Goal: Check status: Check status

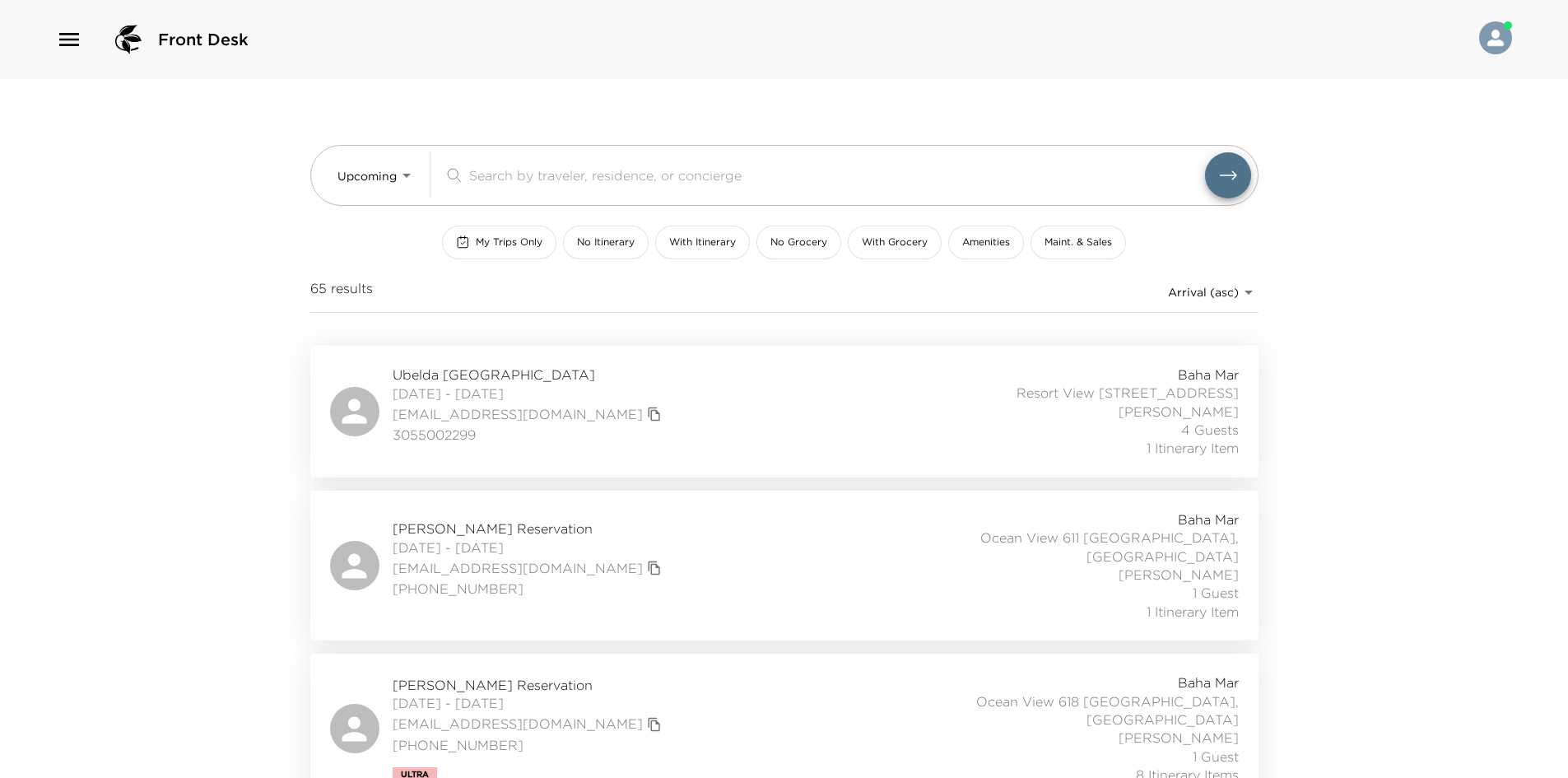
click at [240, 330] on div "Front Desk Upcoming Upcoming ​ My Trips Only No Itinerary With Itinerary No Gro…" at bounding box center [784, 389] width 1568 height 778
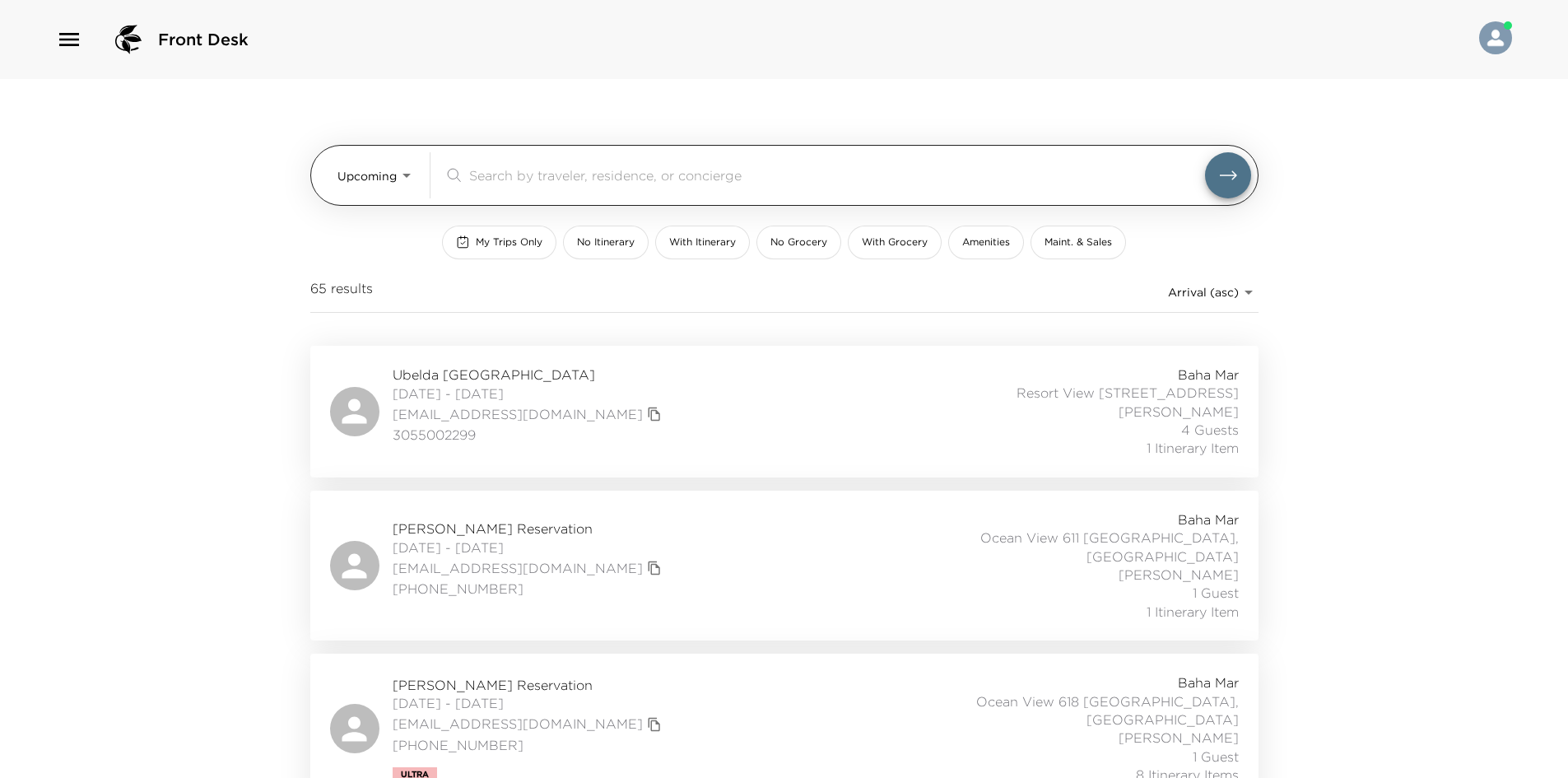
click at [357, 171] on body "Front Desk Upcoming Upcoming ​ My Trips Only No Itinerary With Itinerary No Gro…" at bounding box center [784, 389] width 1568 height 778
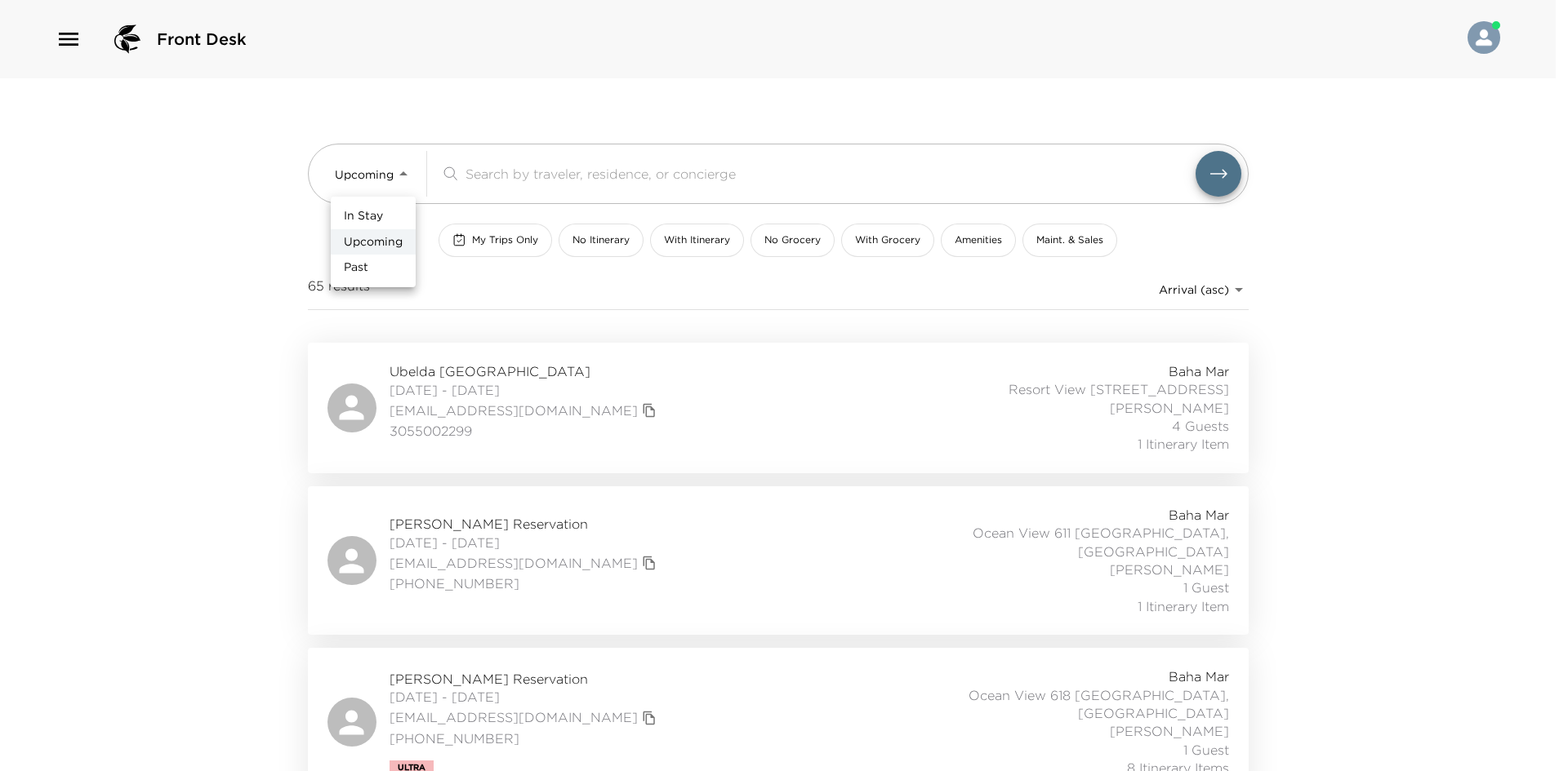
click at [383, 235] on span "Upcoming" at bounding box center [372, 242] width 59 height 16
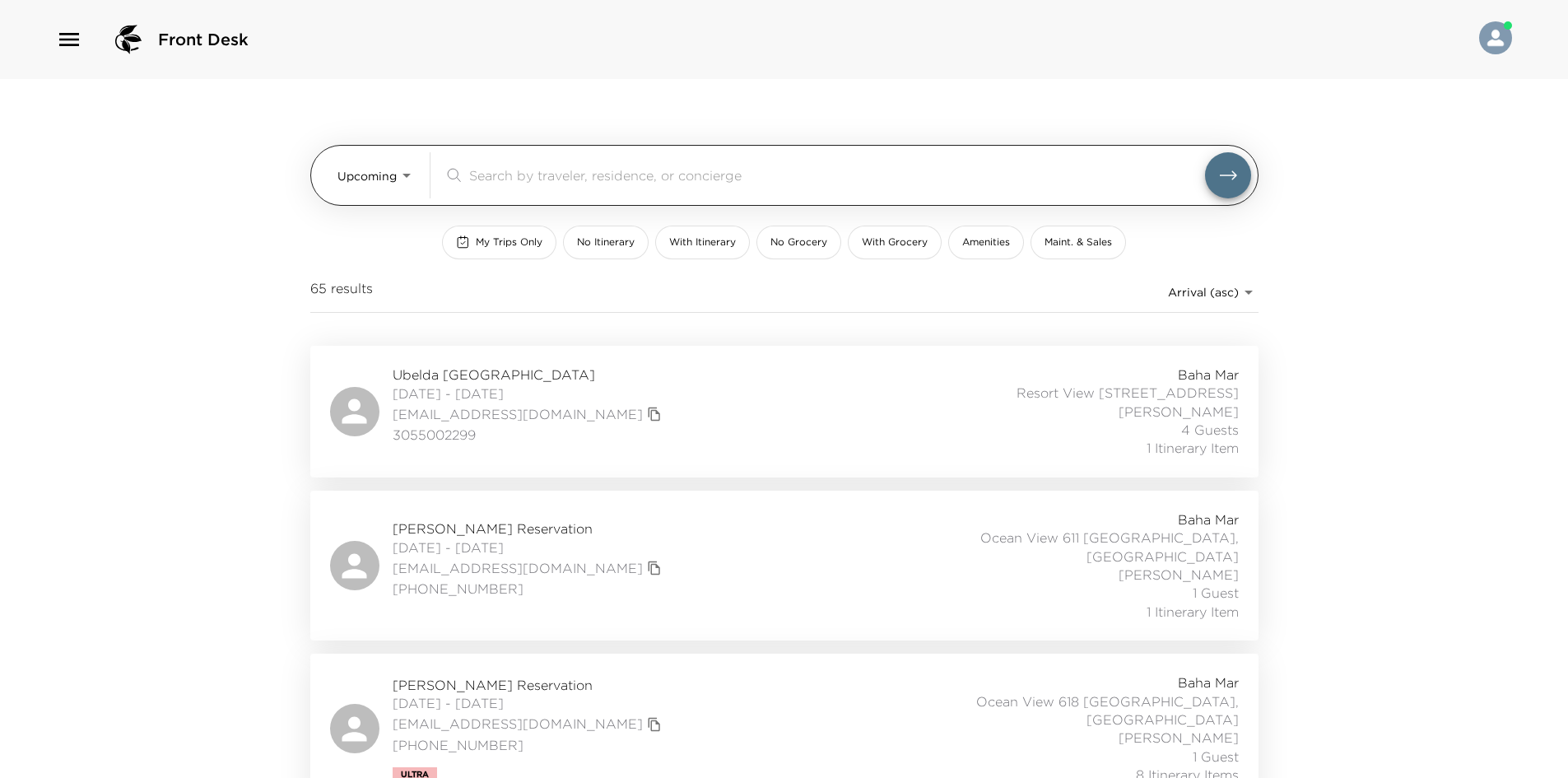
click at [586, 185] on div "​" at bounding box center [848, 176] width 808 height 46
click at [598, 178] on input "search" at bounding box center [837, 175] width 736 height 19
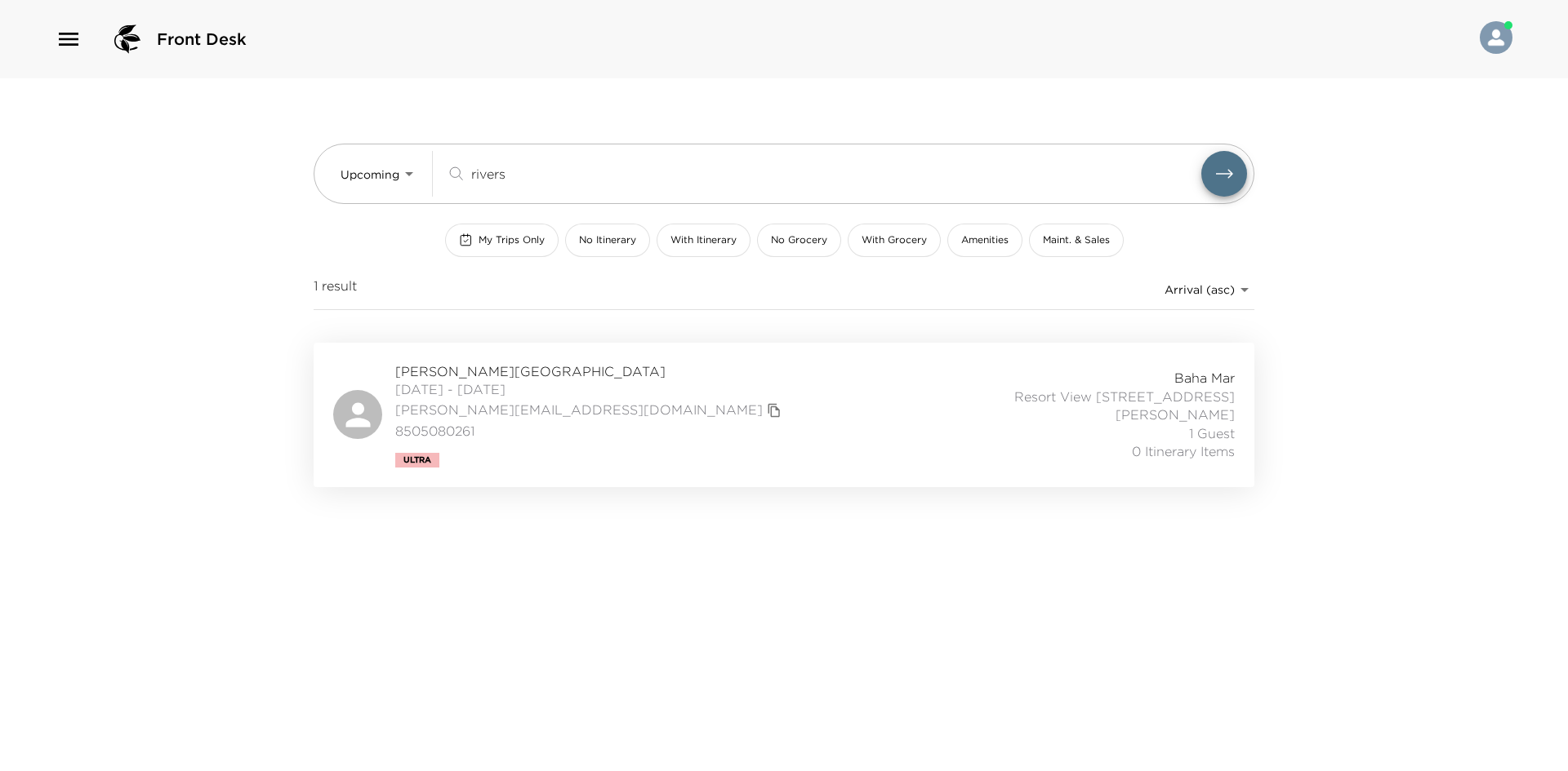
type input "rivers"
click at [657, 377] on div "[PERSON_NAME][GEOGRAPHIC_DATA] [DATE] - [DATE] [PERSON_NAME][EMAIL_ADDRESS][DOM…" at bounding box center [784, 415] width 901 height 105
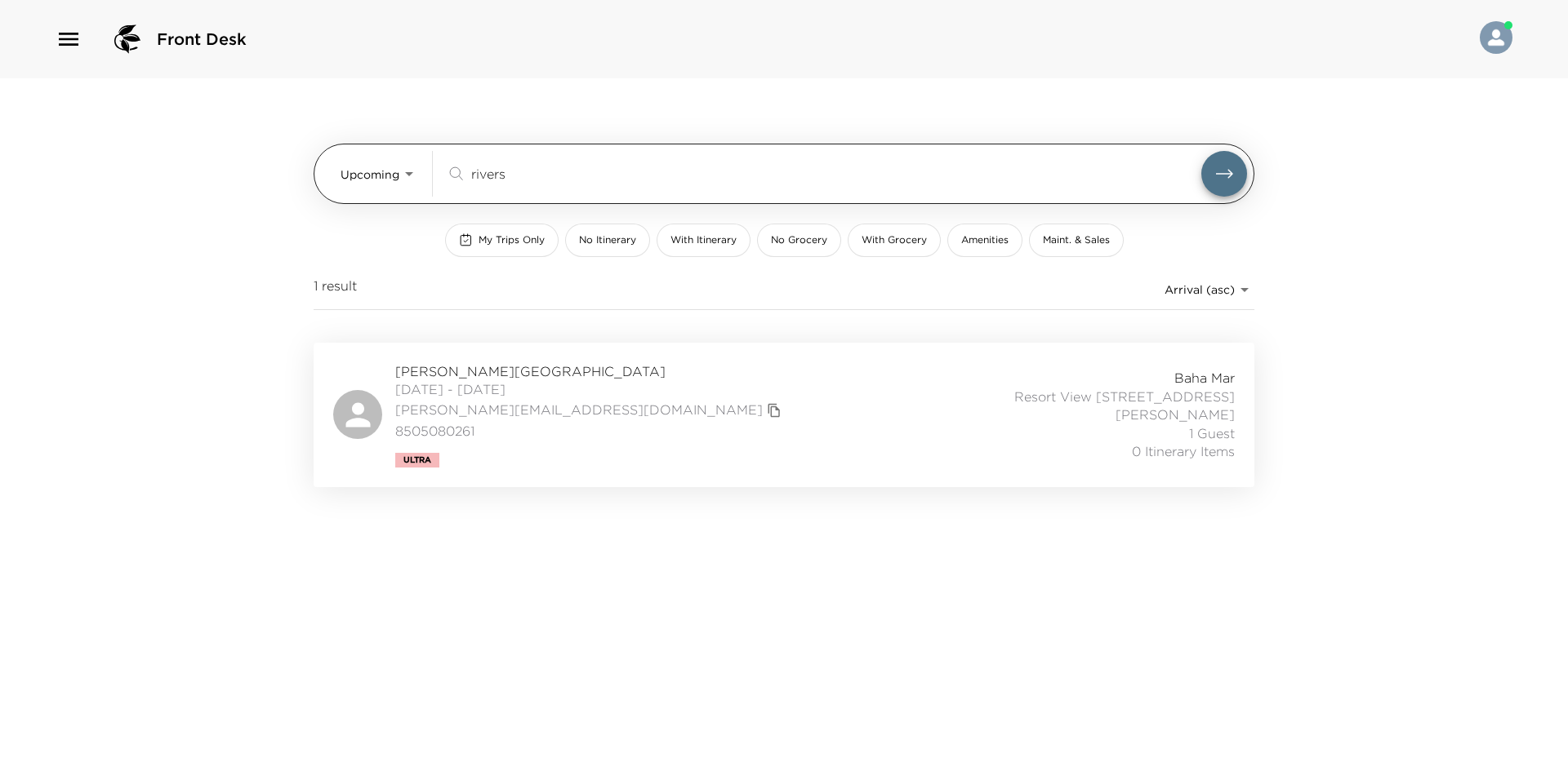
drag, startPoint x: 540, startPoint y: 171, endPoint x: 449, endPoint y: 184, distance: 91.9
click at [449, 184] on div "rivers ​" at bounding box center [846, 174] width 801 height 46
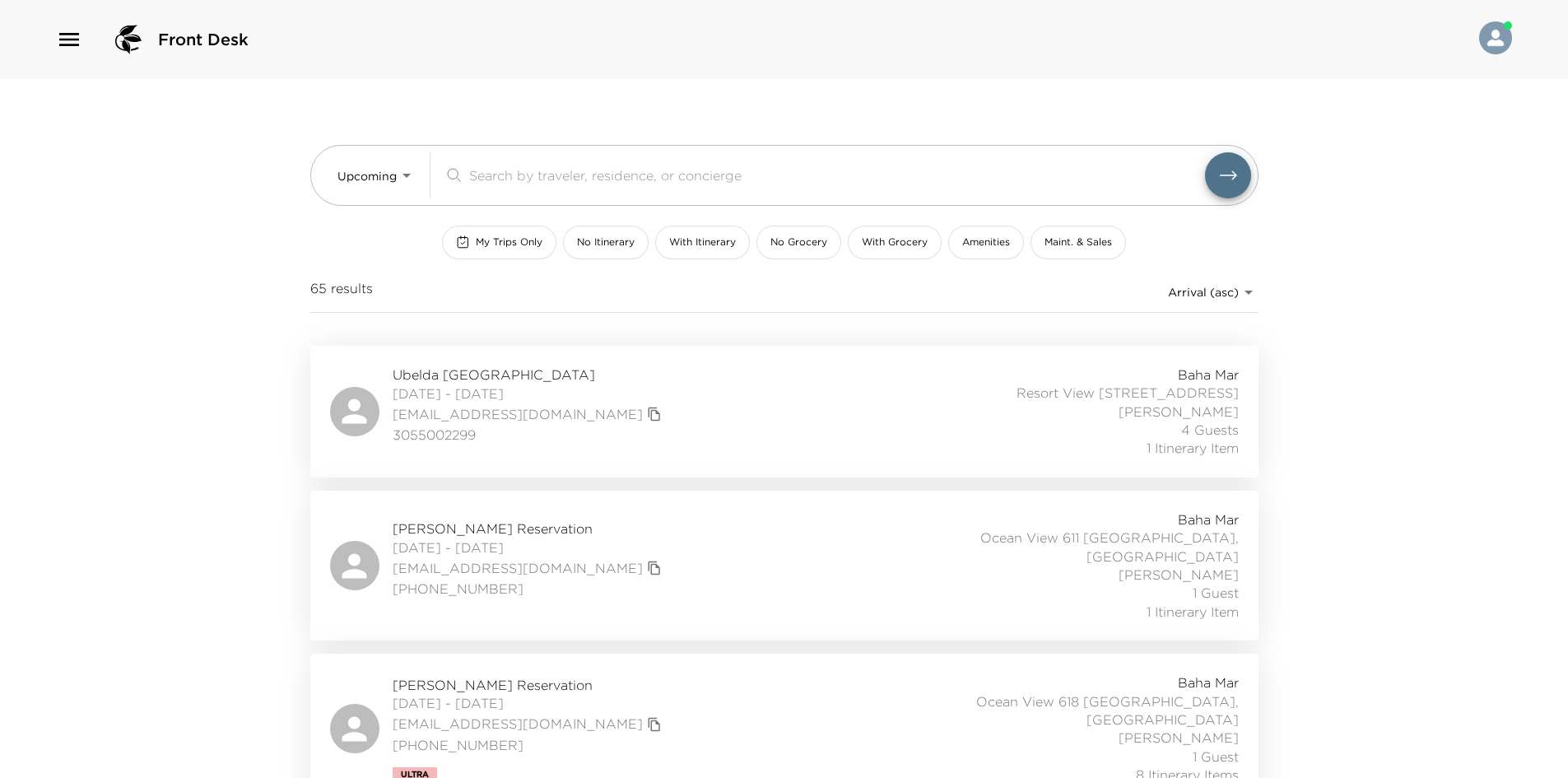
click at [704, 397] on div "Ubelda [GEOGRAPHIC_DATA] [DATE] - [DATE] [EMAIL_ADDRESS][DOMAIN_NAME] 305500229…" at bounding box center [784, 412] width 909 height 93
click at [203, 384] on div "Front Desk Upcoming Upcoming ​ My Trips Only No Itinerary With Itinerary No Gro…" at bounding box center [784, 389] width 1568 height 778
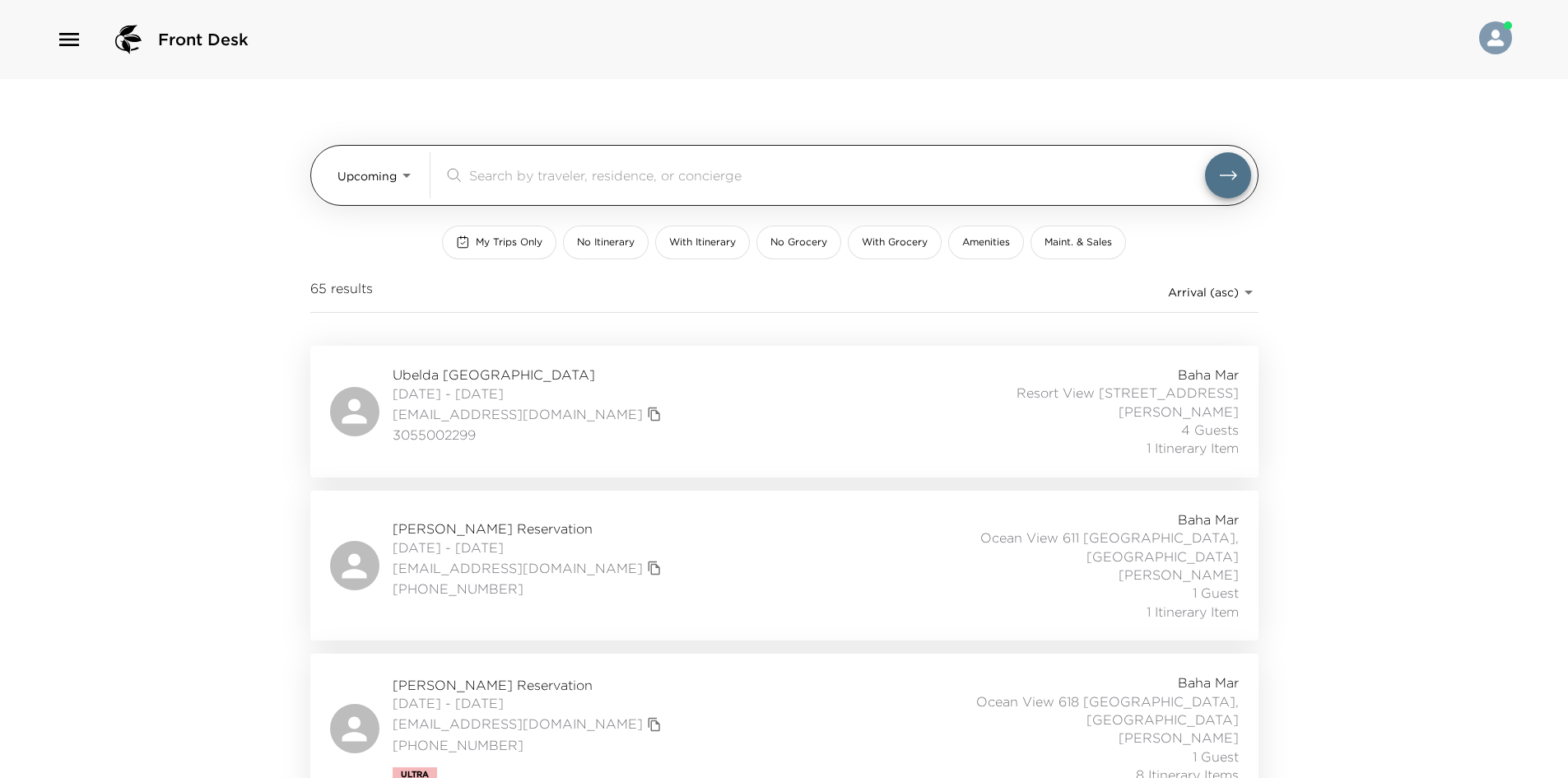
click at [375, 167] on body "Front Desk Upcoming Upcoming ​ My Trips Only No Itinerary With Itinerary No Gro…" at bounding box center [784, 389] width 1568 height 778
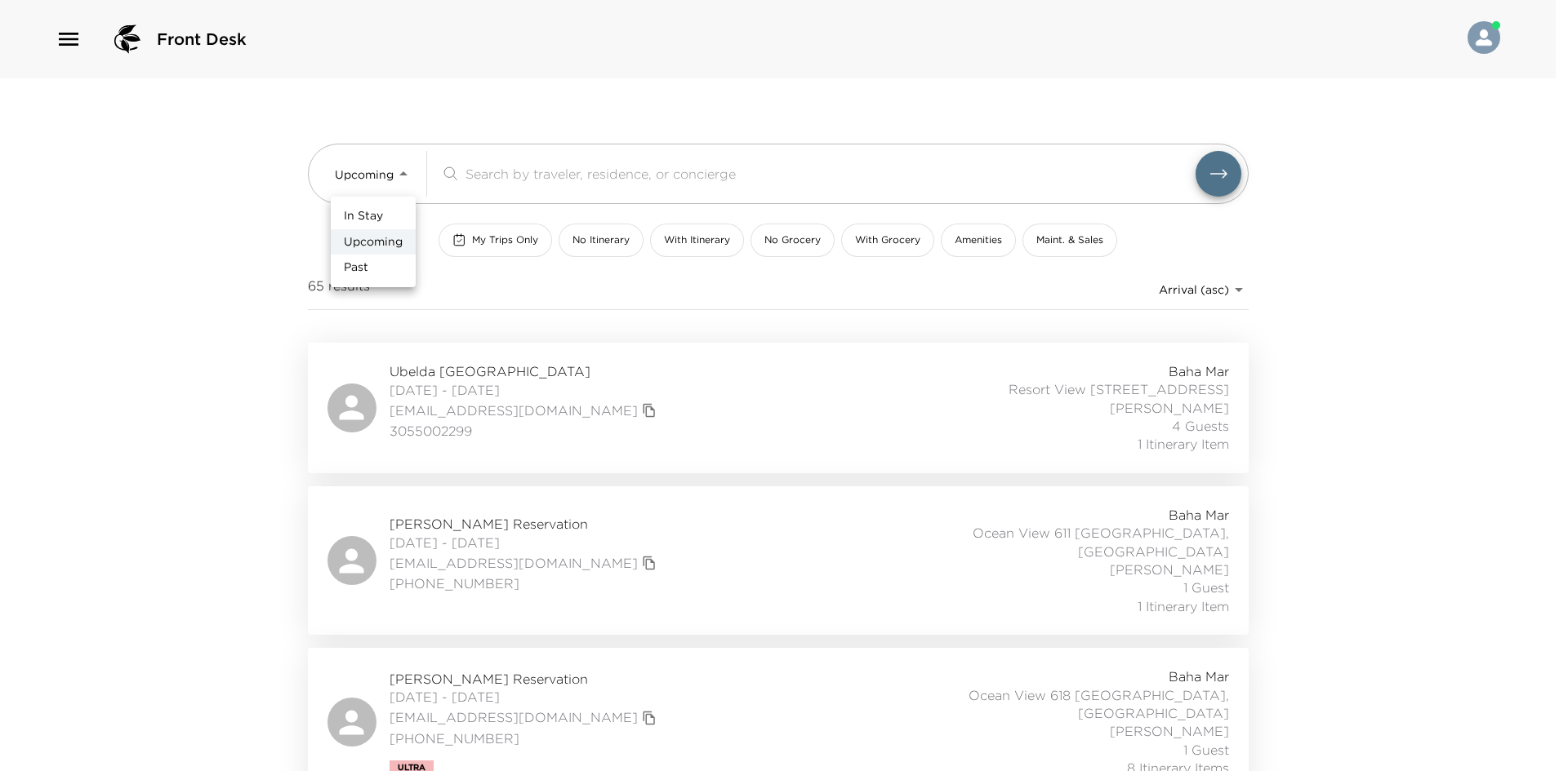
click at [369, 220] on span "In Stay" at bounding box center [363, 216] width 39 height 16
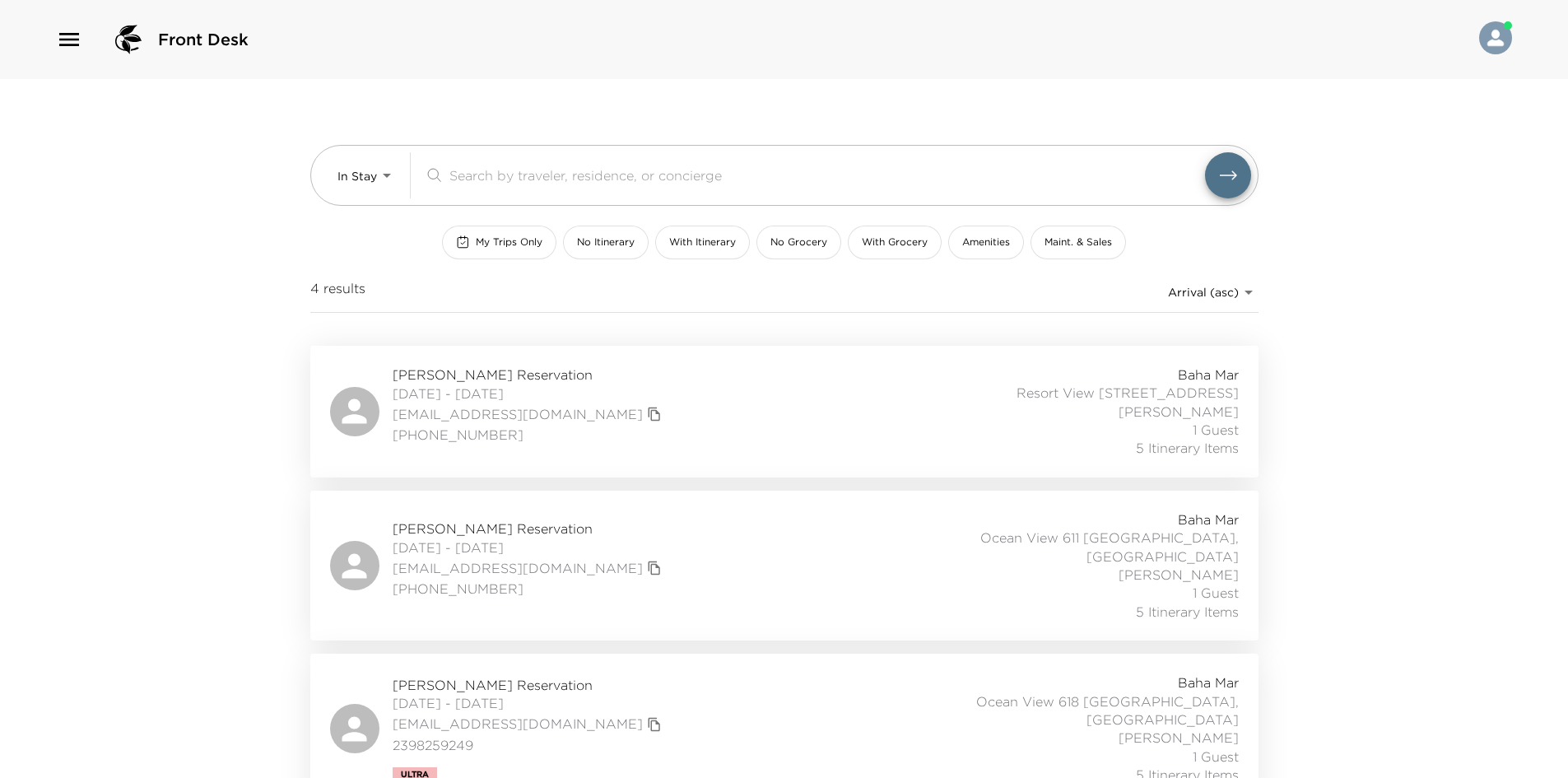
click at [240, 223] on div "Front Desk In Stay In-Stay ​ My Trips Only No Itinerary With Itinerary No Groce…" at bounding box center [784, 389] width 1568 height 778
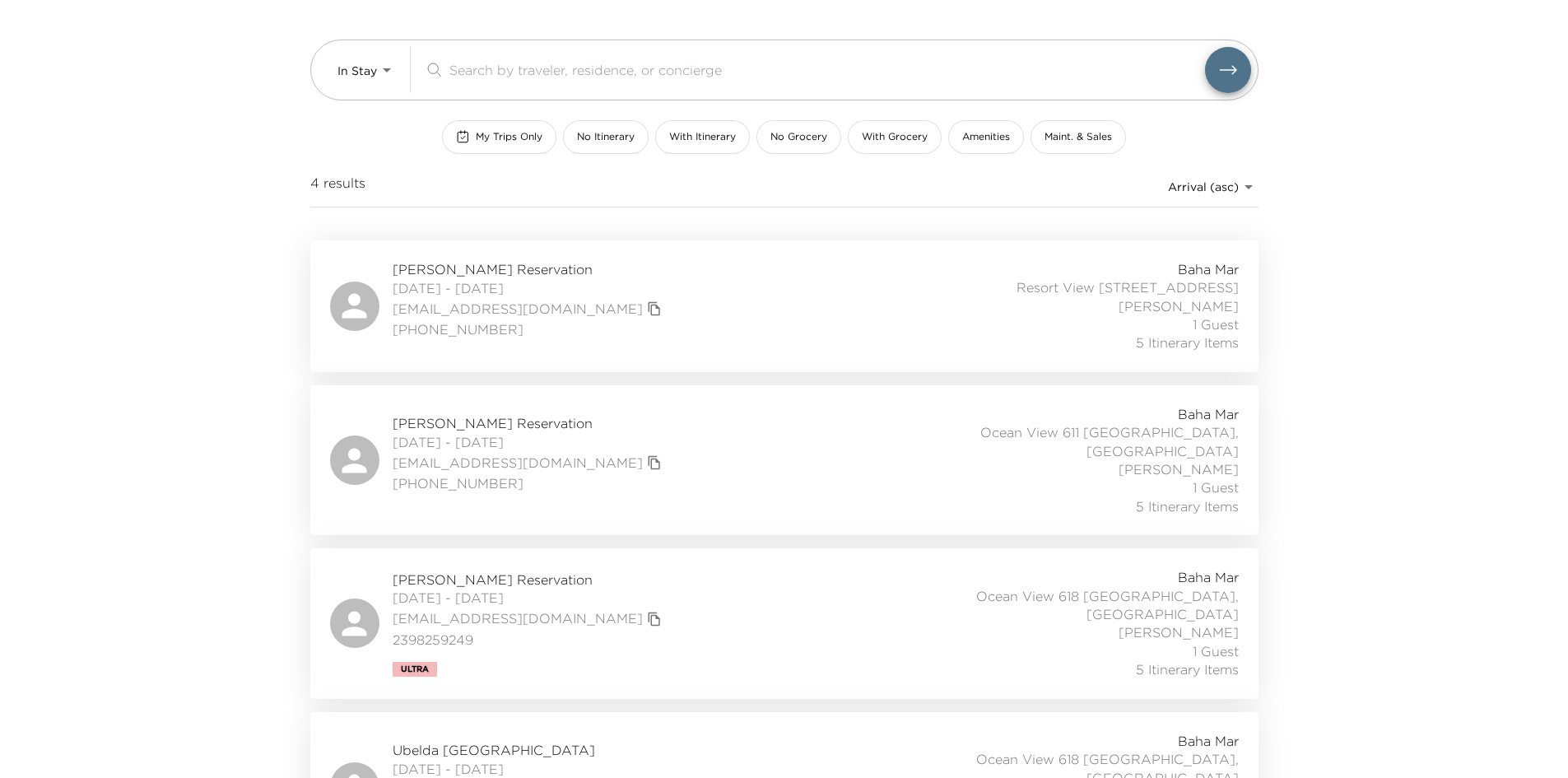
scroll to position [66, 0]
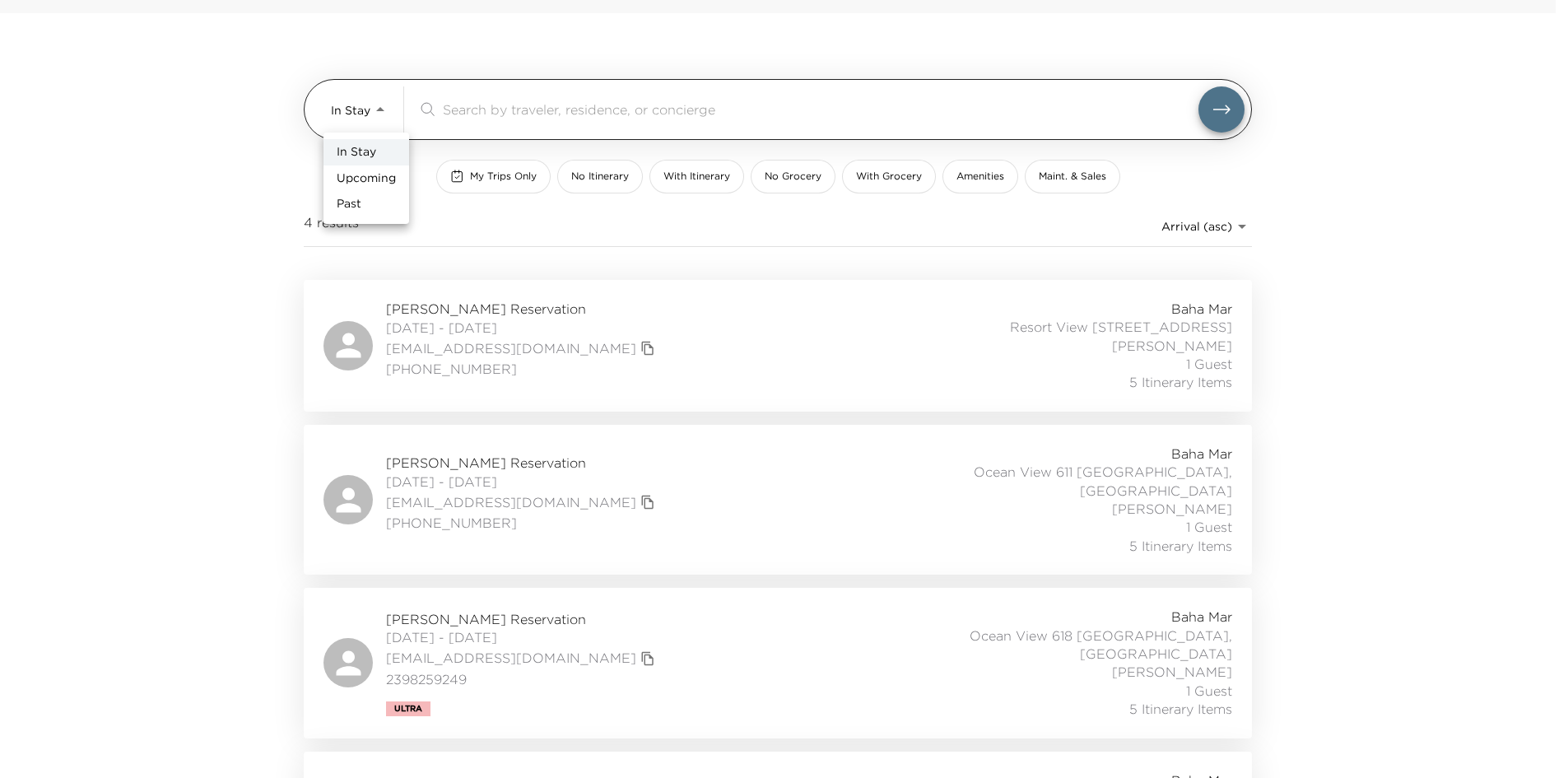
click at [365, 102] on body "Front Desk In Stay In-Stay ​ My Trips Only No Itinerary With Itinerary No Groce…" at bounding box center [784, 323] width 1568 height 778
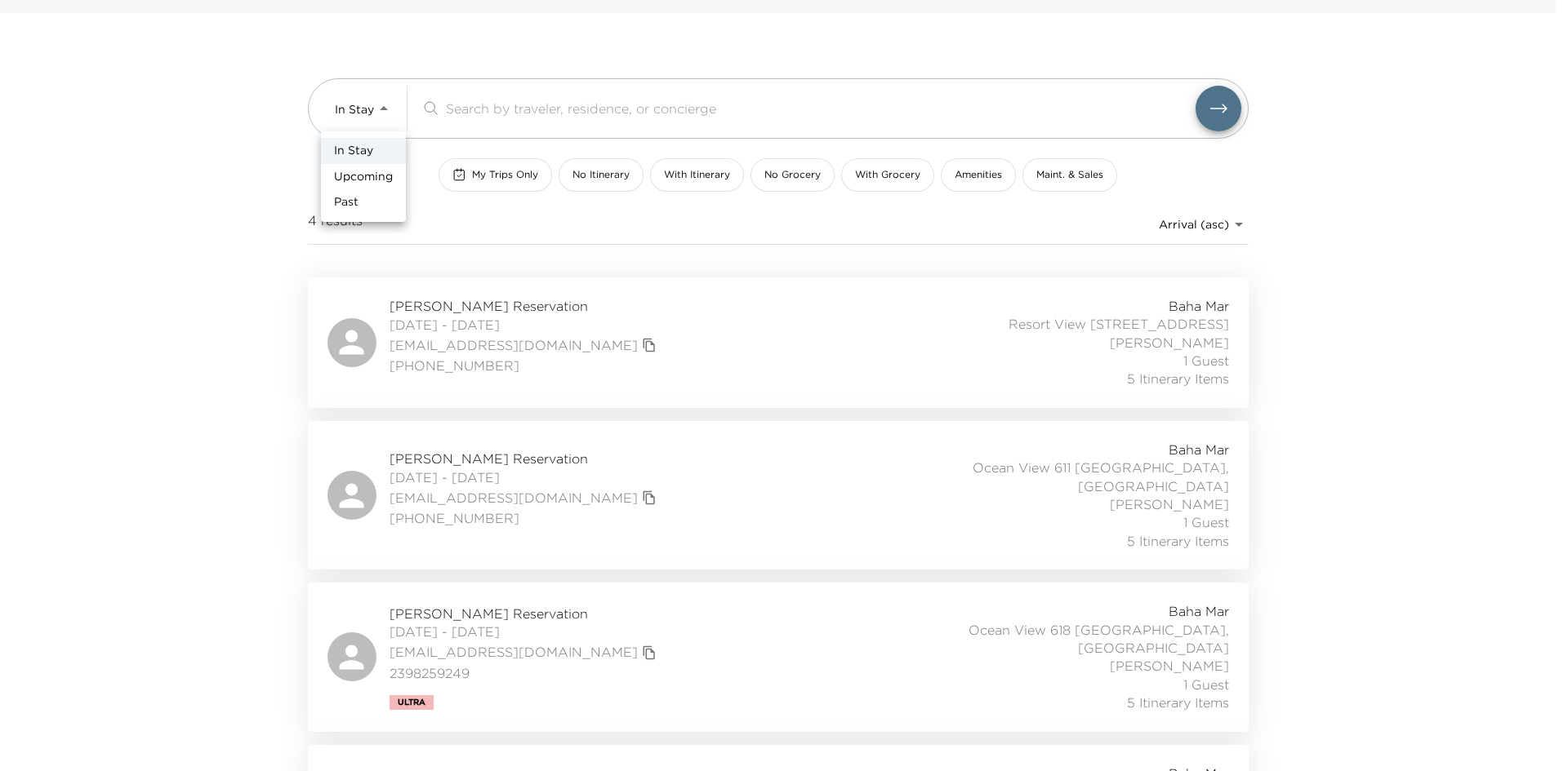
click at [366, 176] on span "Upcoming" at bounding box center [363, 177] width 59 height 16
type input "Upcoming"
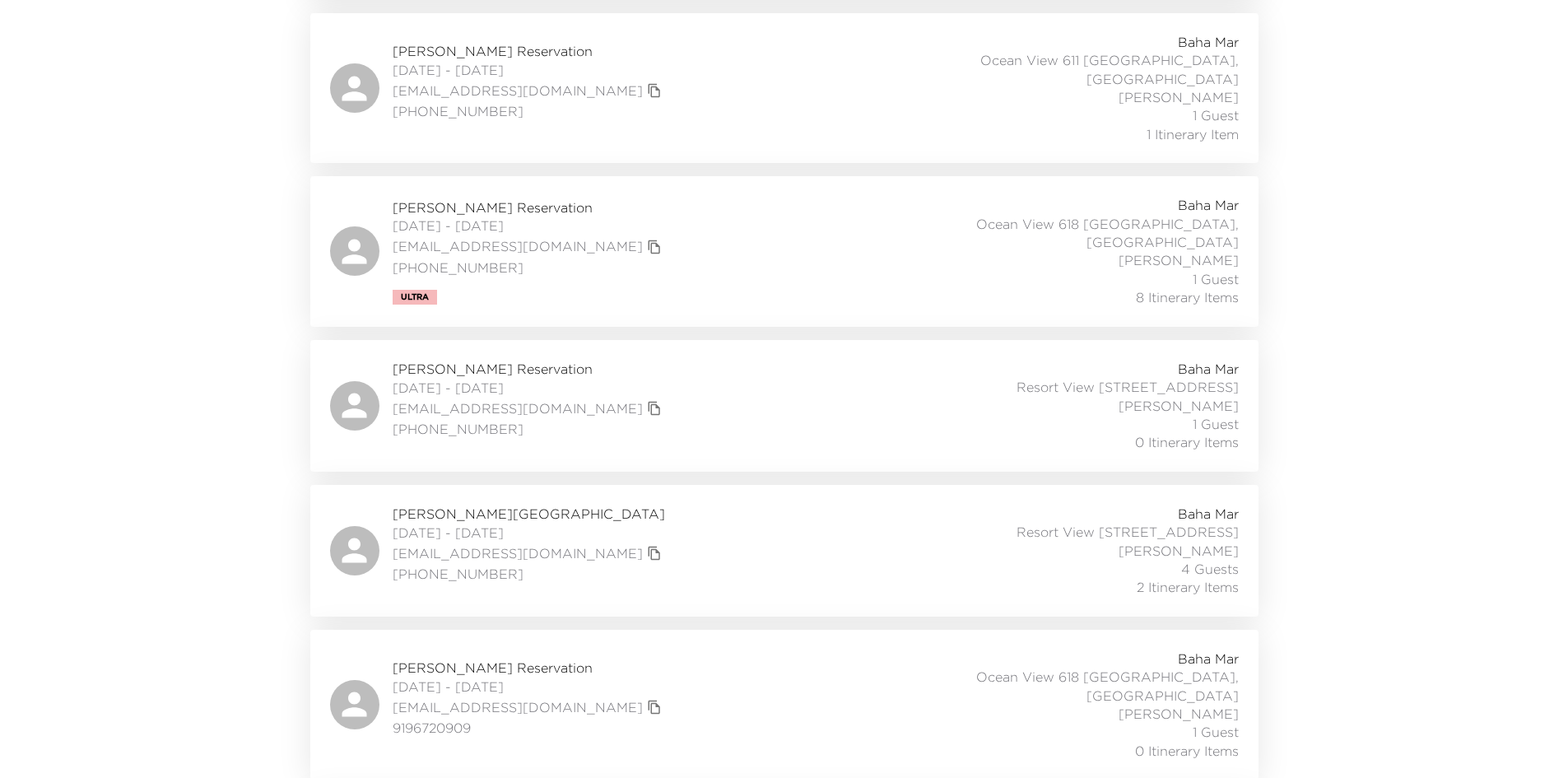
scroll to position [560, 0]
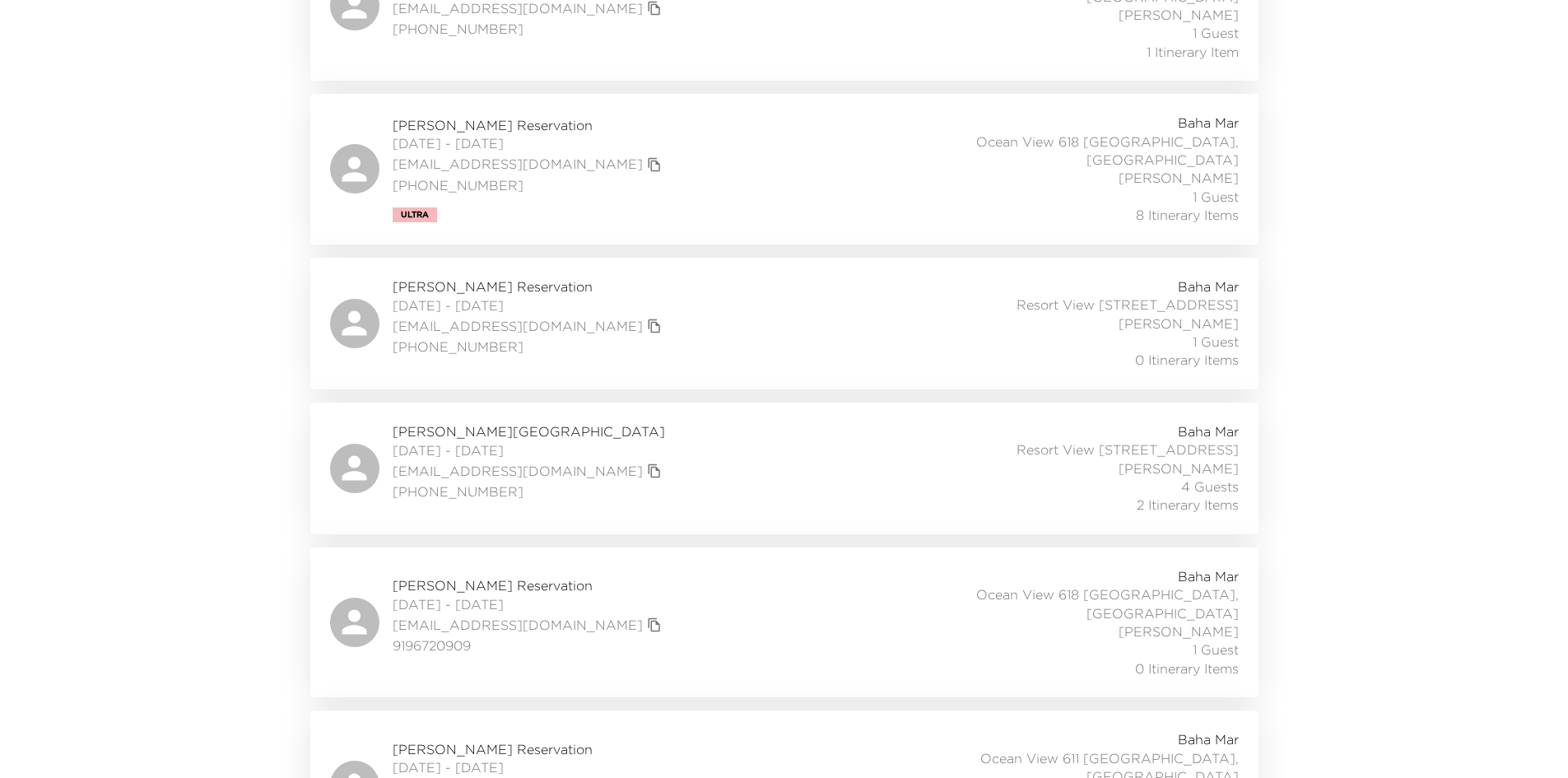
click at [722, 281] on div "Eliza Laganas Reservation 09/05/2025 - 09/07/2025 elizaesq@verizon.net (516) 37…" at bounding box center [784, 324] width 909 height 93
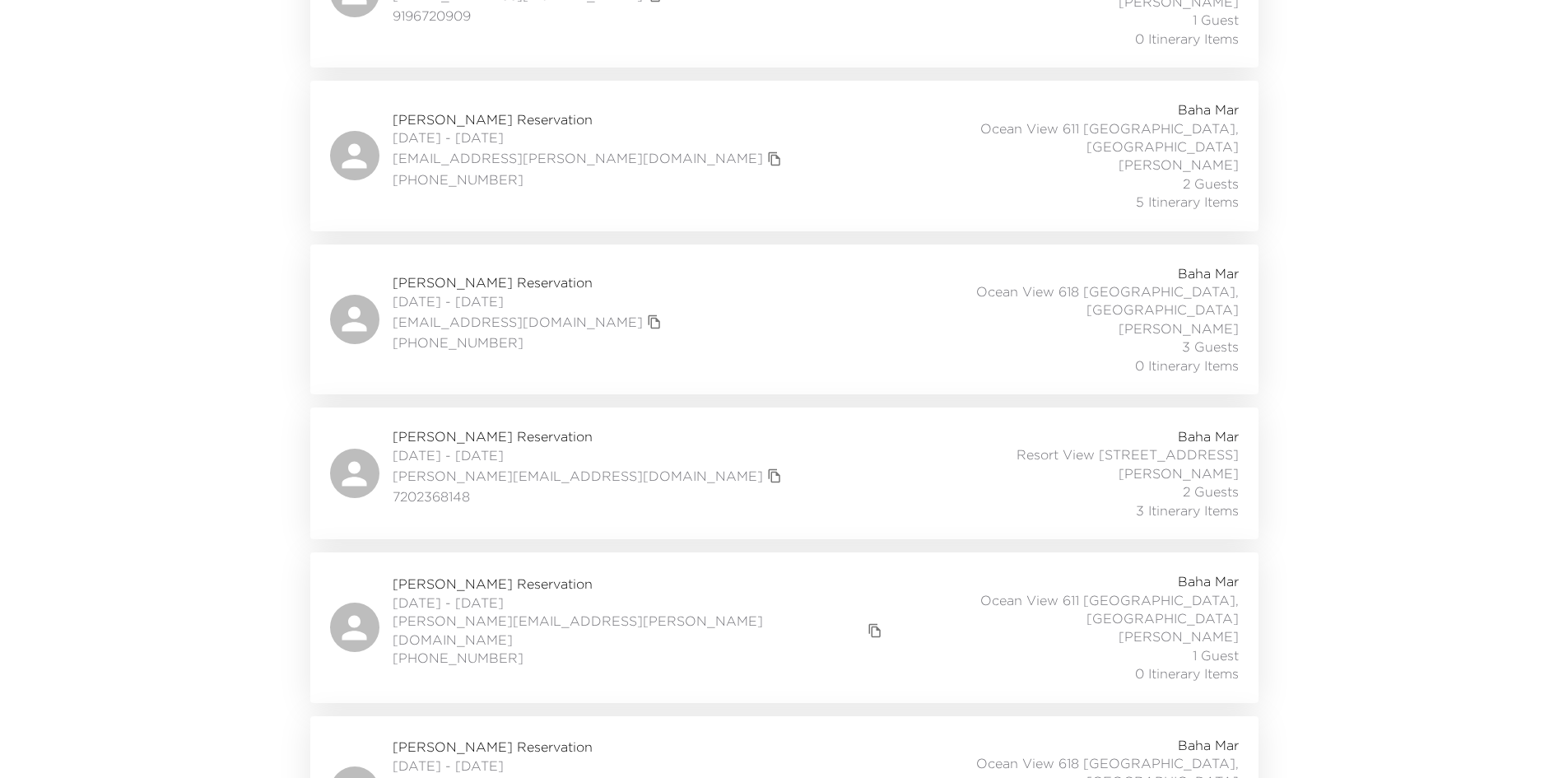
scroll to position [1219, 0]
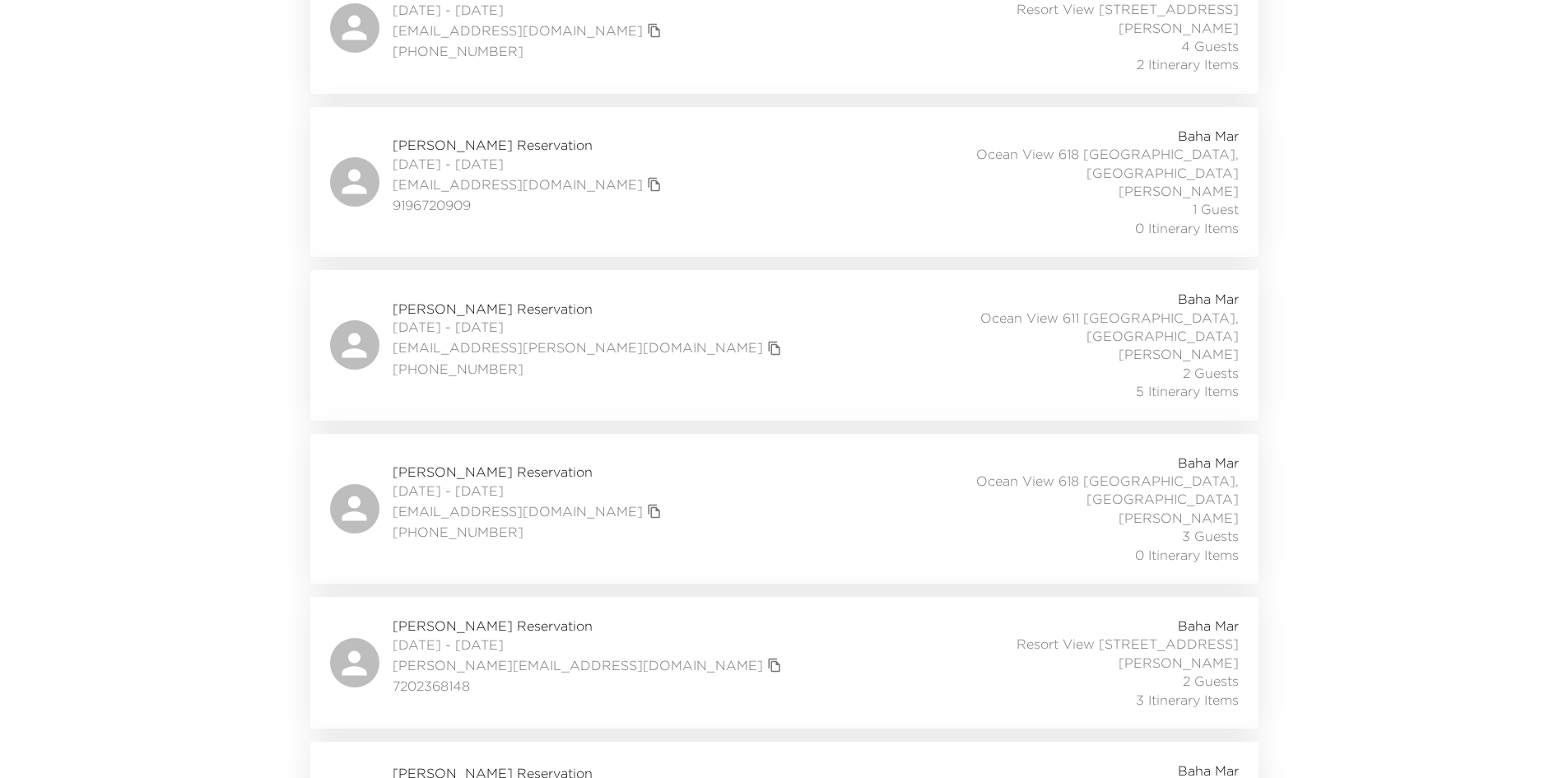
scroll to position [972, 0]
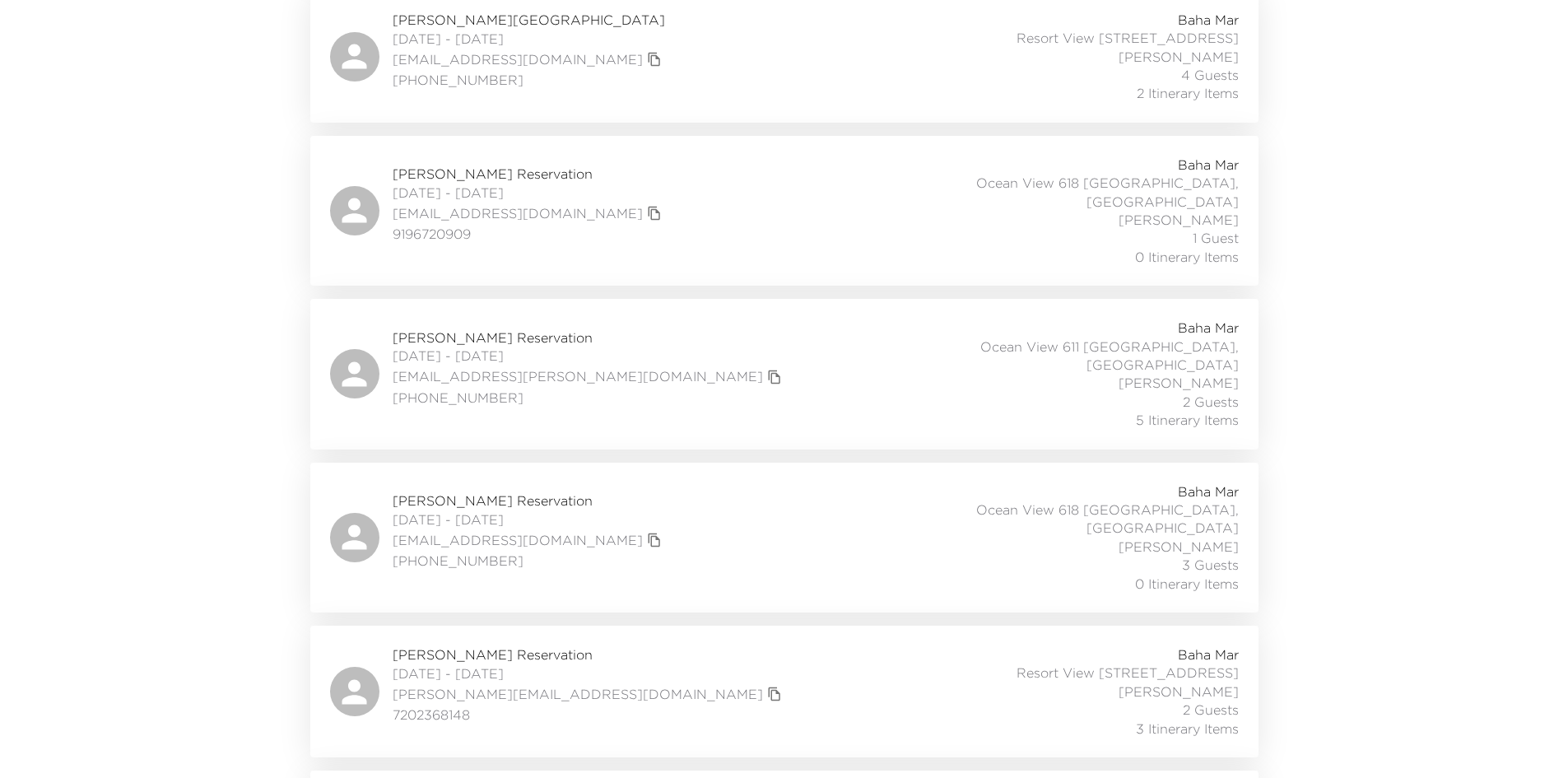
click at [662, 483] on div "Vinnie Annunziata Reservation 09/14/2025 - 09/18/2025 vinnie@chat4ai.com (203) …" at bounding box center [784, 538] width 909 height 111
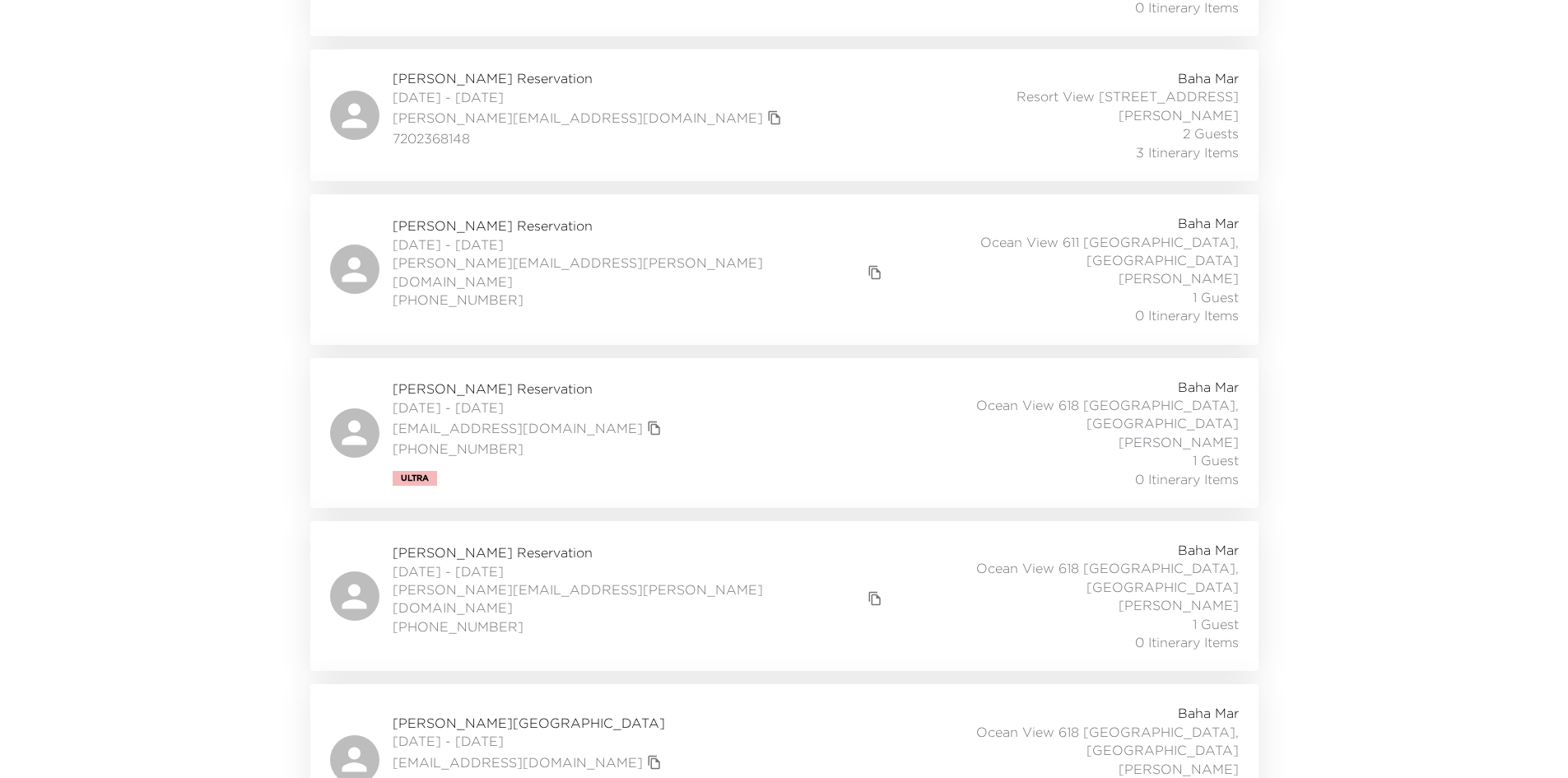
scroll to position [1466, 0]
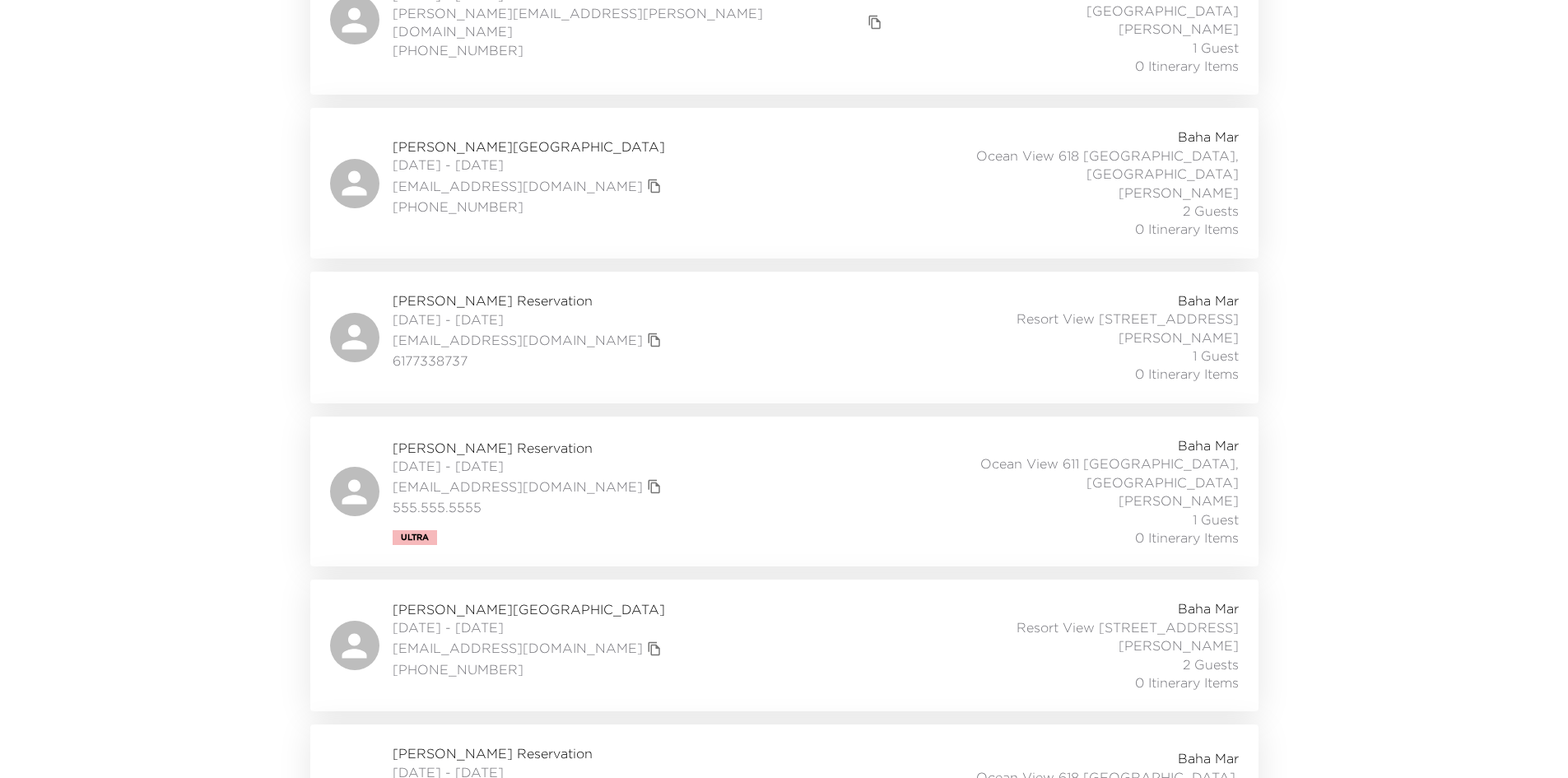
scroll to position [2207, 0]
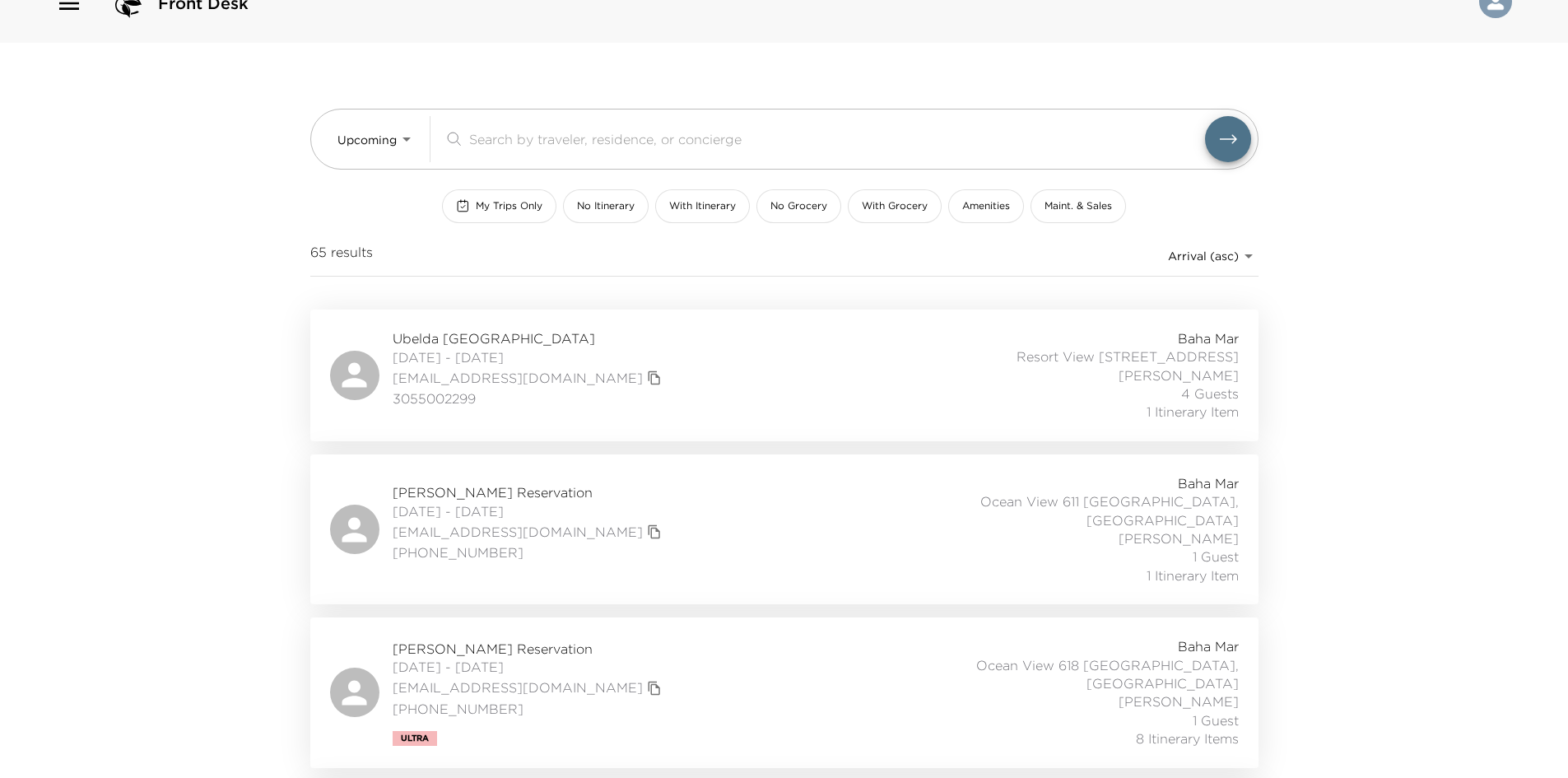
scroll to position [0, 0]
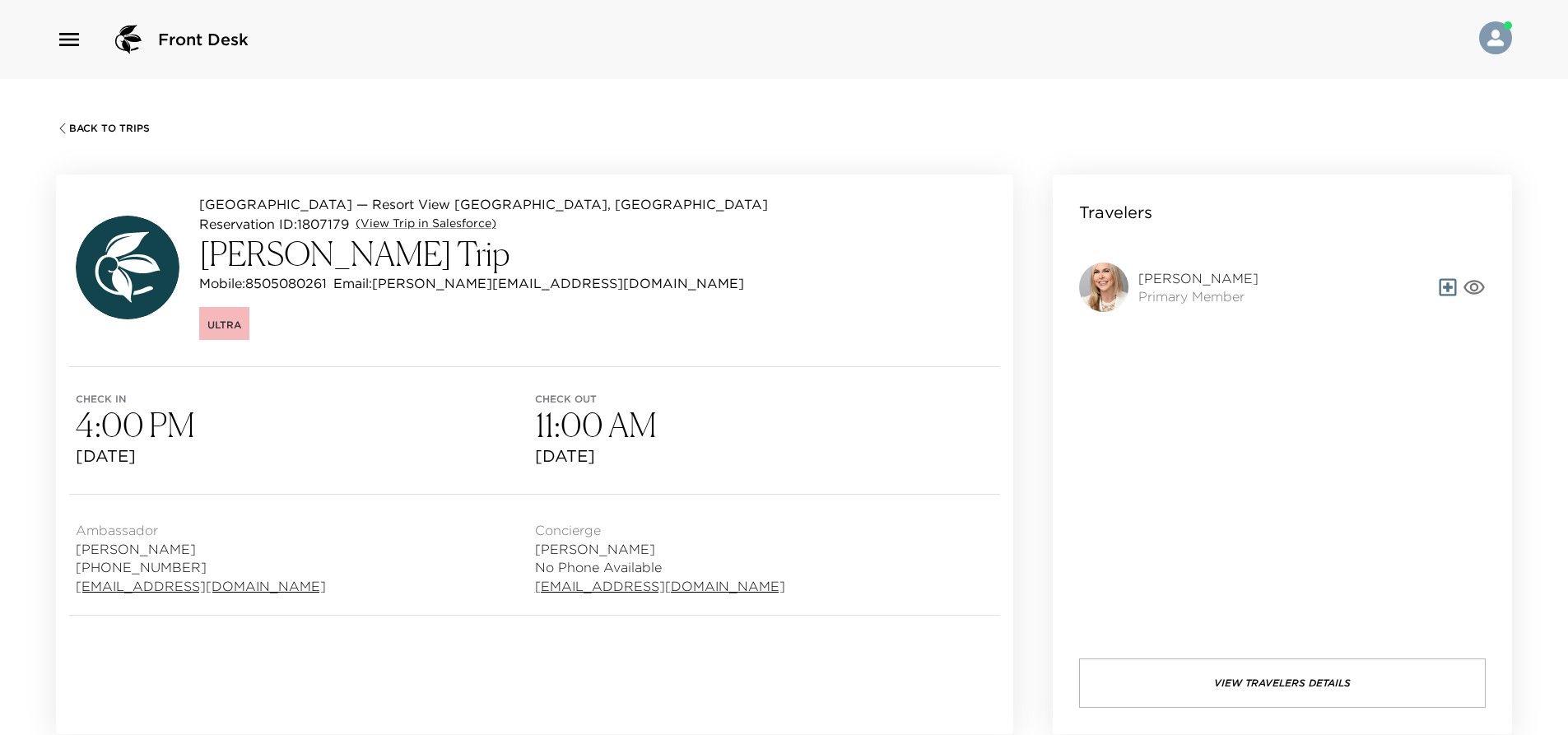
click at [518, 343] on div "[GEOGRAPHIC_DATA] — Resort View [GEOGRAPHIC_DATA] ID: 1807179 (View Trip in Sal…" at bounding box center [534, 271] width 958 height 192
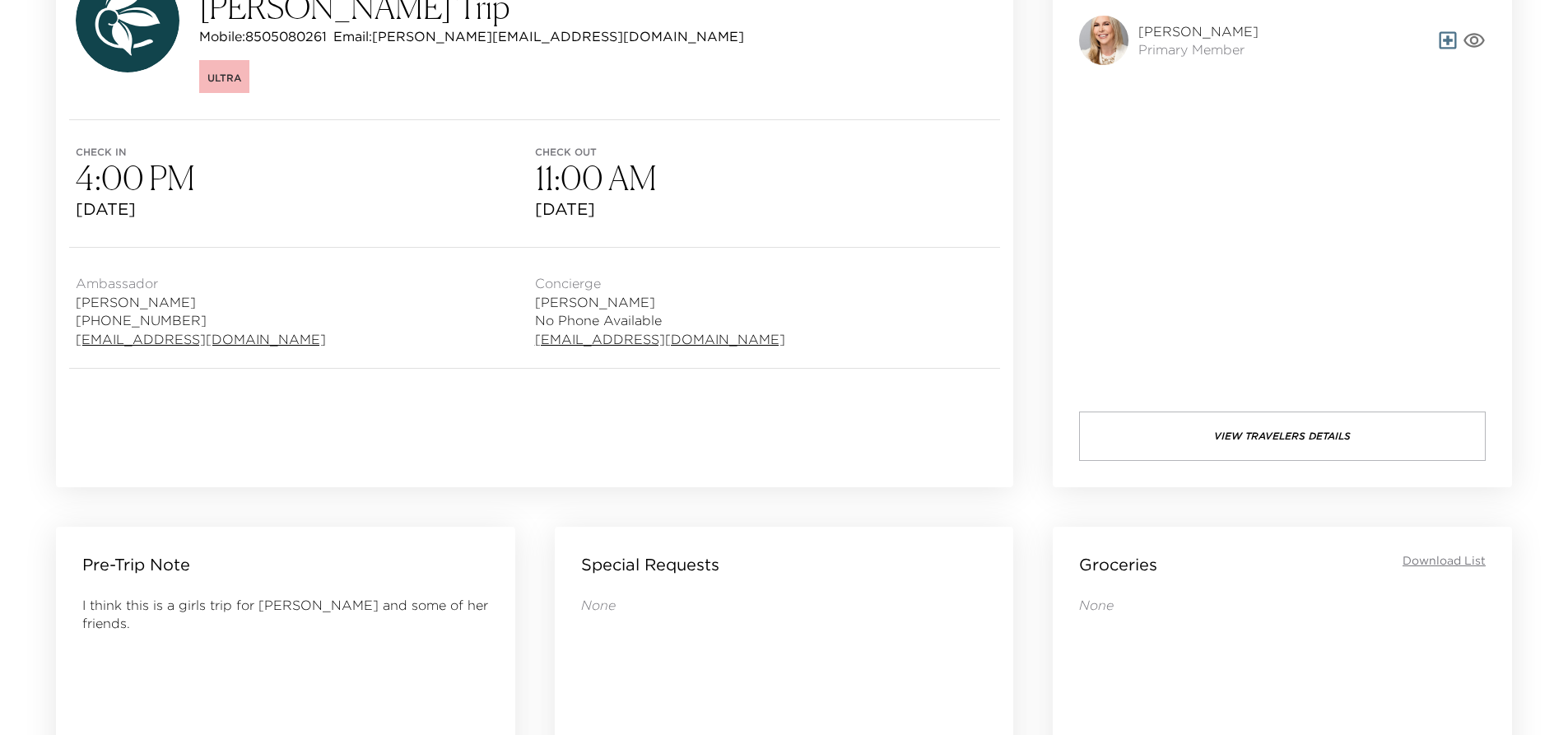
scroll to position [165, 0]
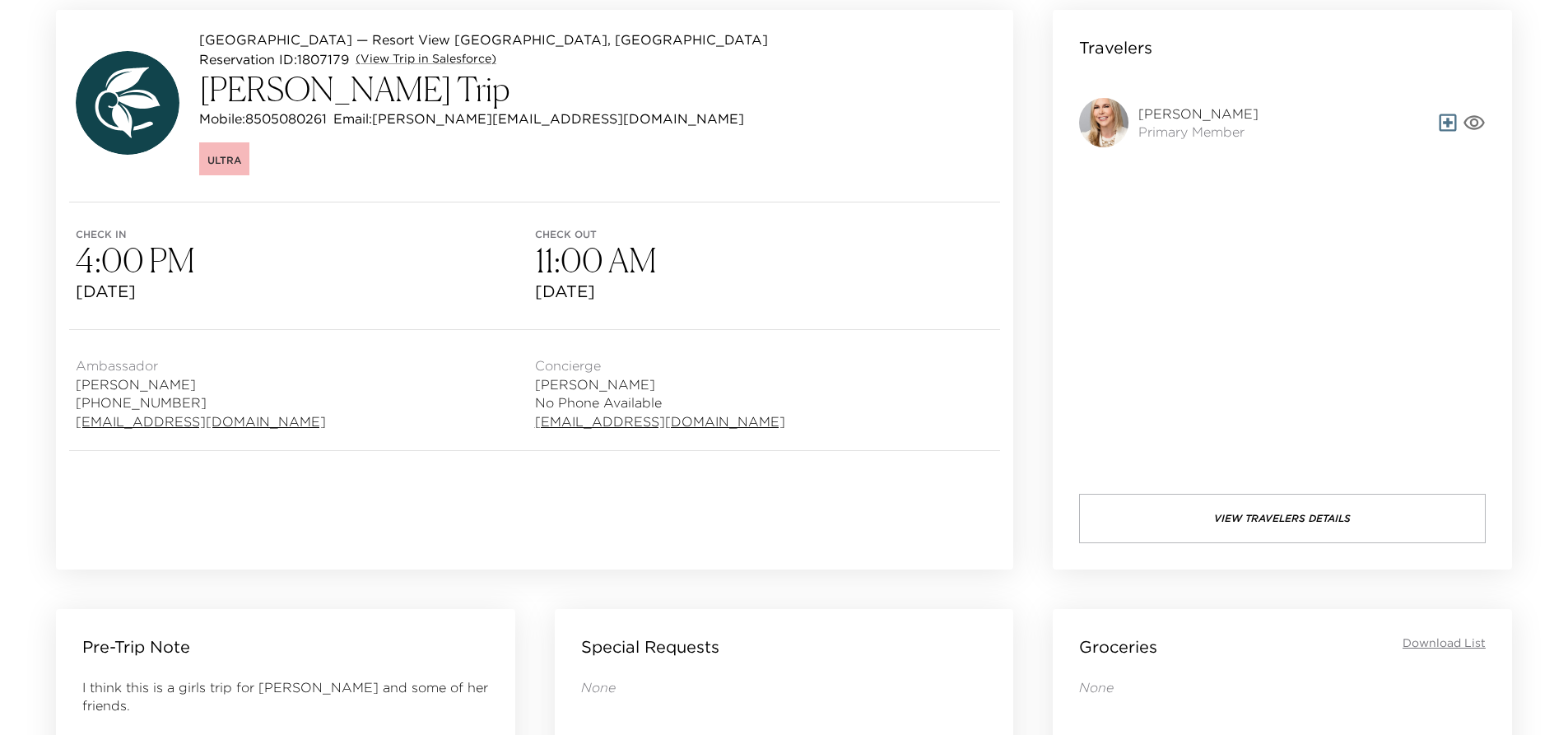
click at [1480, 126] on icon "button" at bounding box center [1474, 122] width 21 height 15
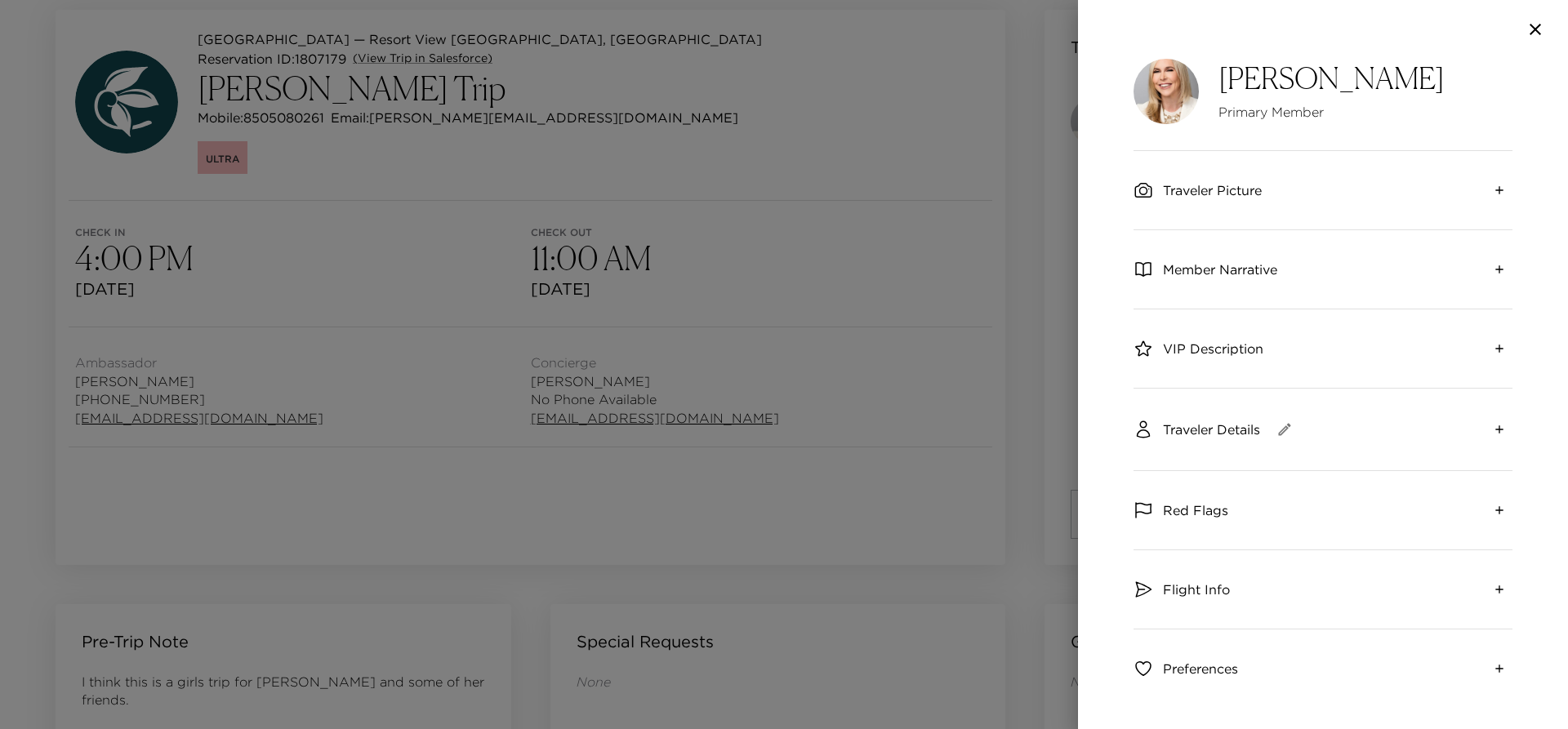
click at [1492, 266] on icon "expand" at bounding box center [1498, 269] width 13 height 13
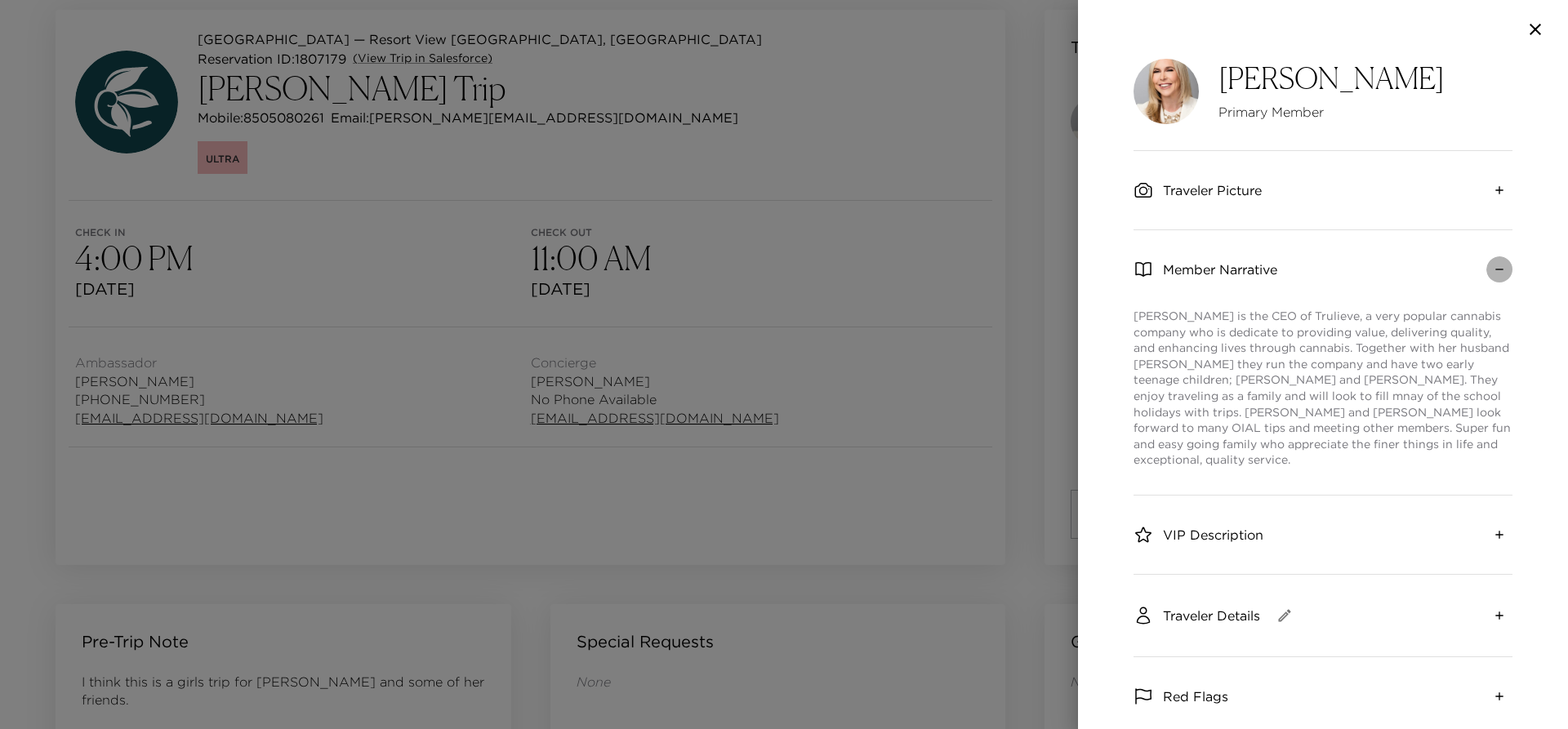
click at [1492, 274] on icon "collapse" at bounding box center [1498, 269] width 13 height 13
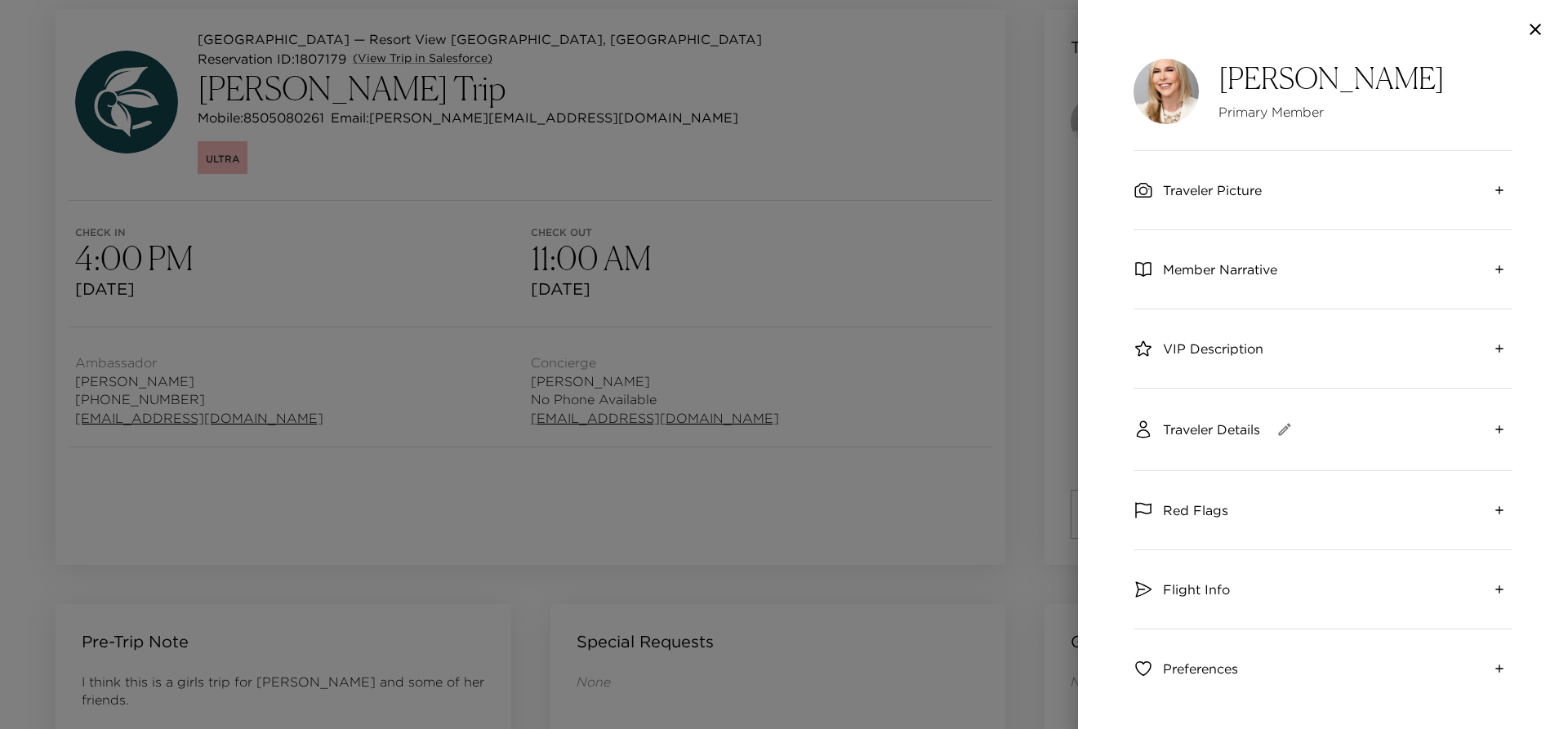
click at [951, 155] on div at bounding box center [784, 364] width 1568 height 729
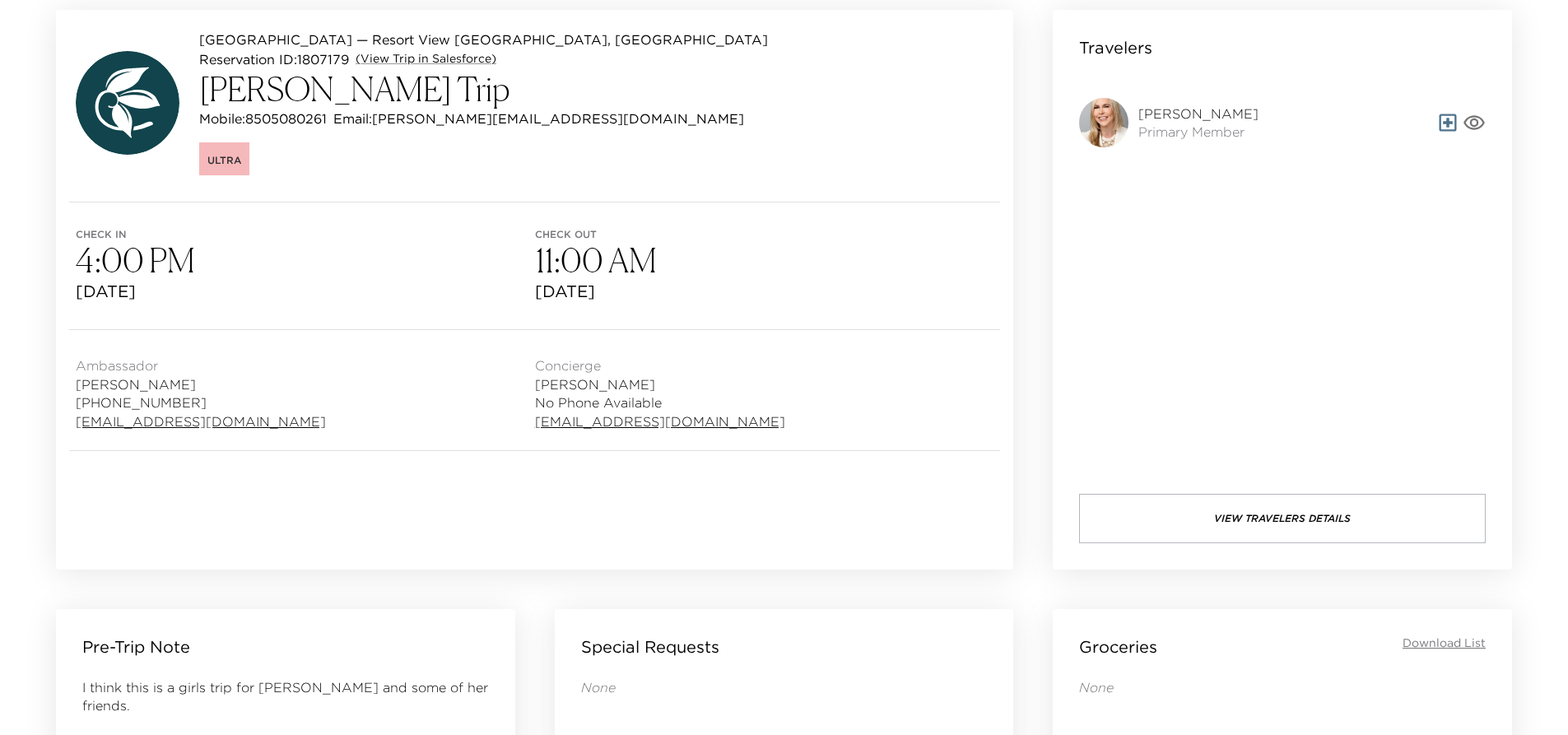
scroll to position [82, 0]
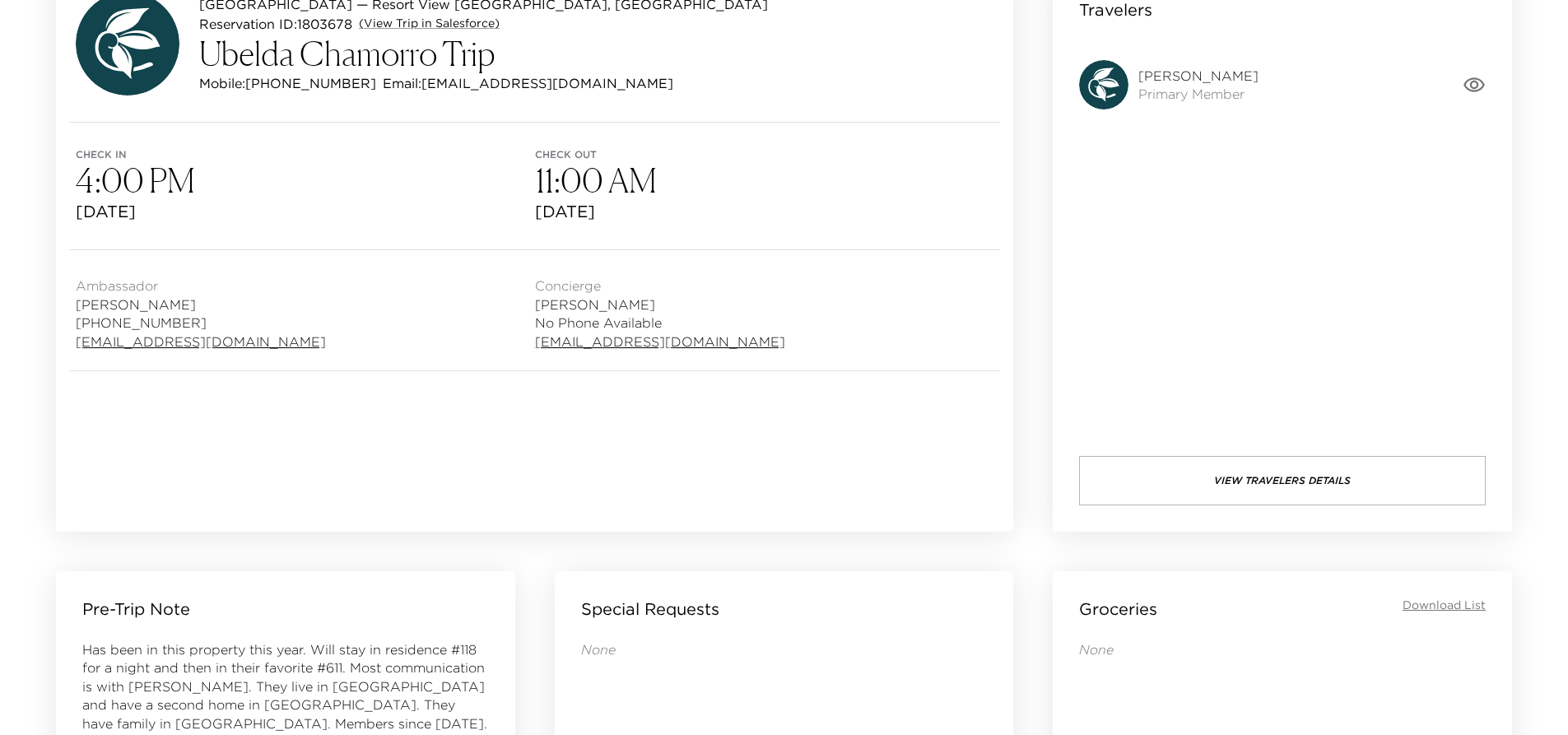
scroll to position [165, 0]
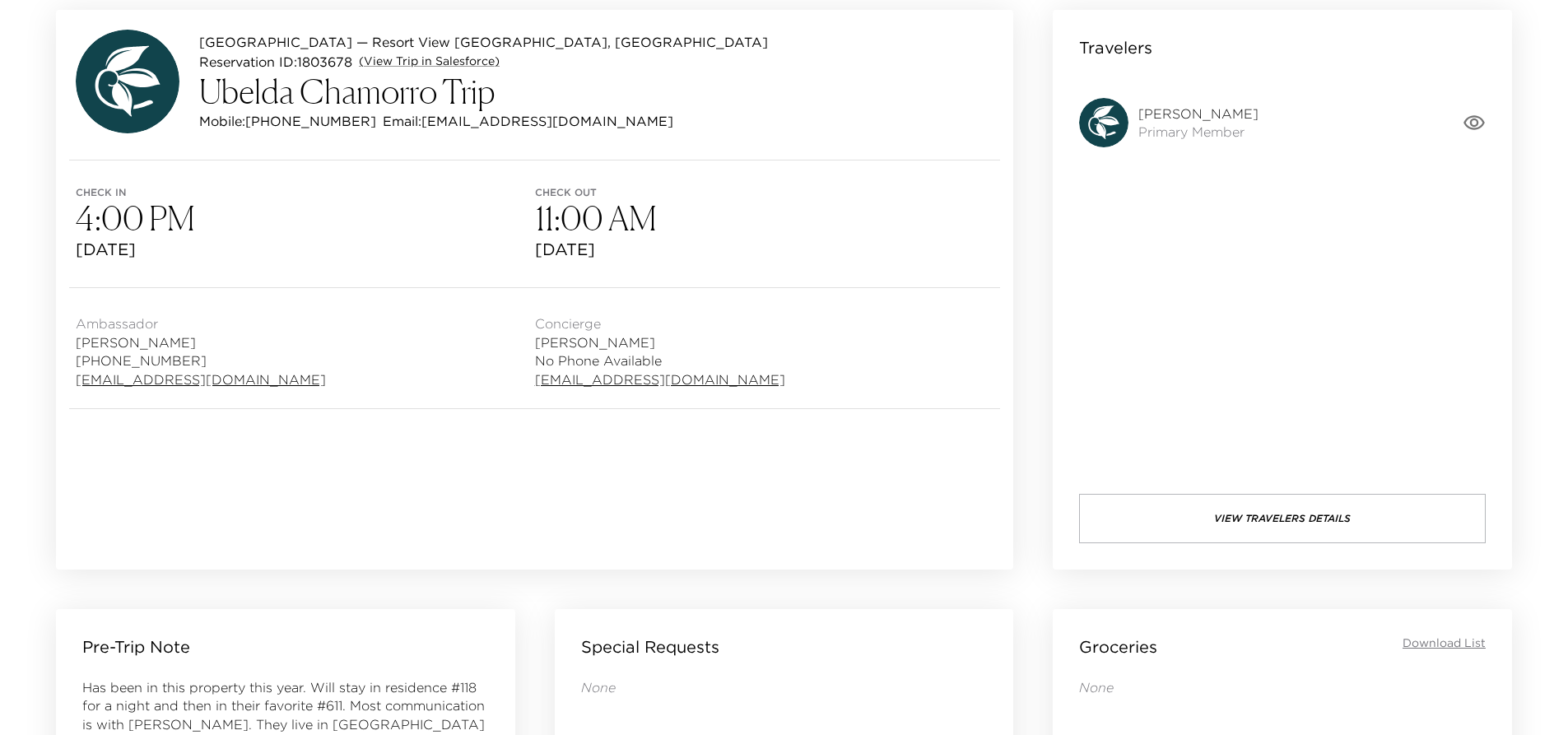
click at [490, 184] on div "Check in 4:00 PM Thu, Sep 4, 2025 Check out 11:00 AM Fri, Sep 5, 2025" at bounding box center [534, 224] width 958 height 127
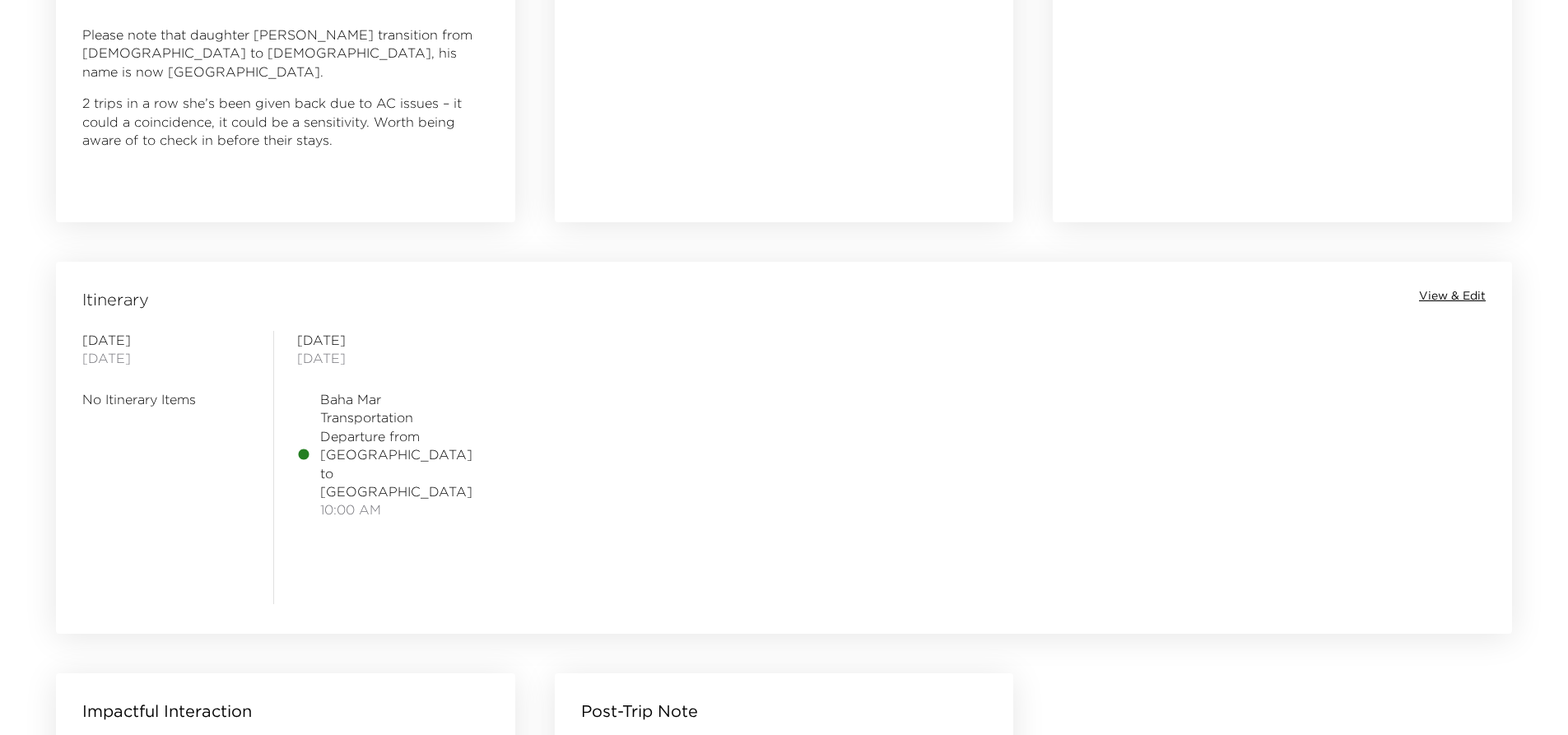
scroll to position [1153, 0]
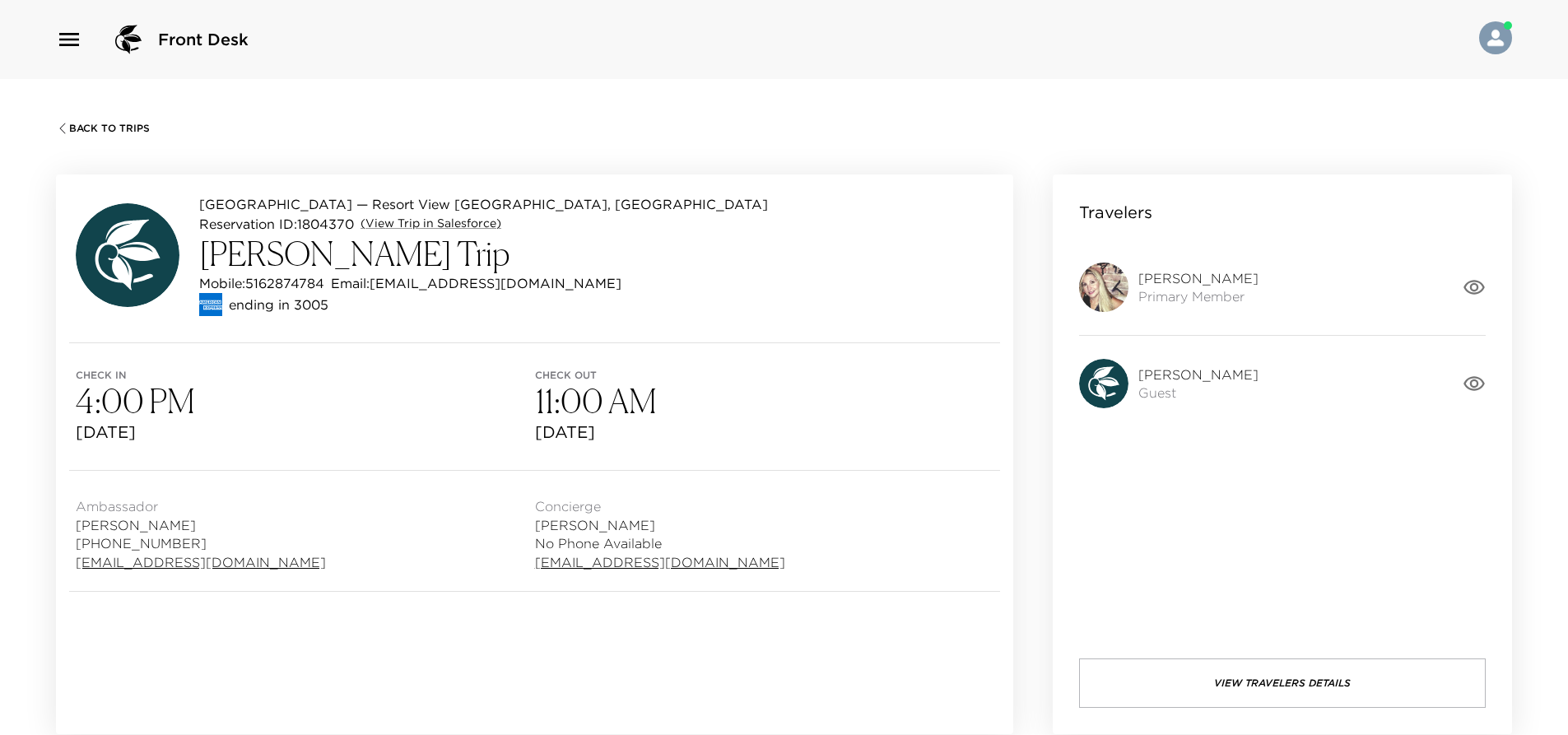
click at [1469, 292] on icon "button" at bounding box center [1474, 286] width 21 height 15
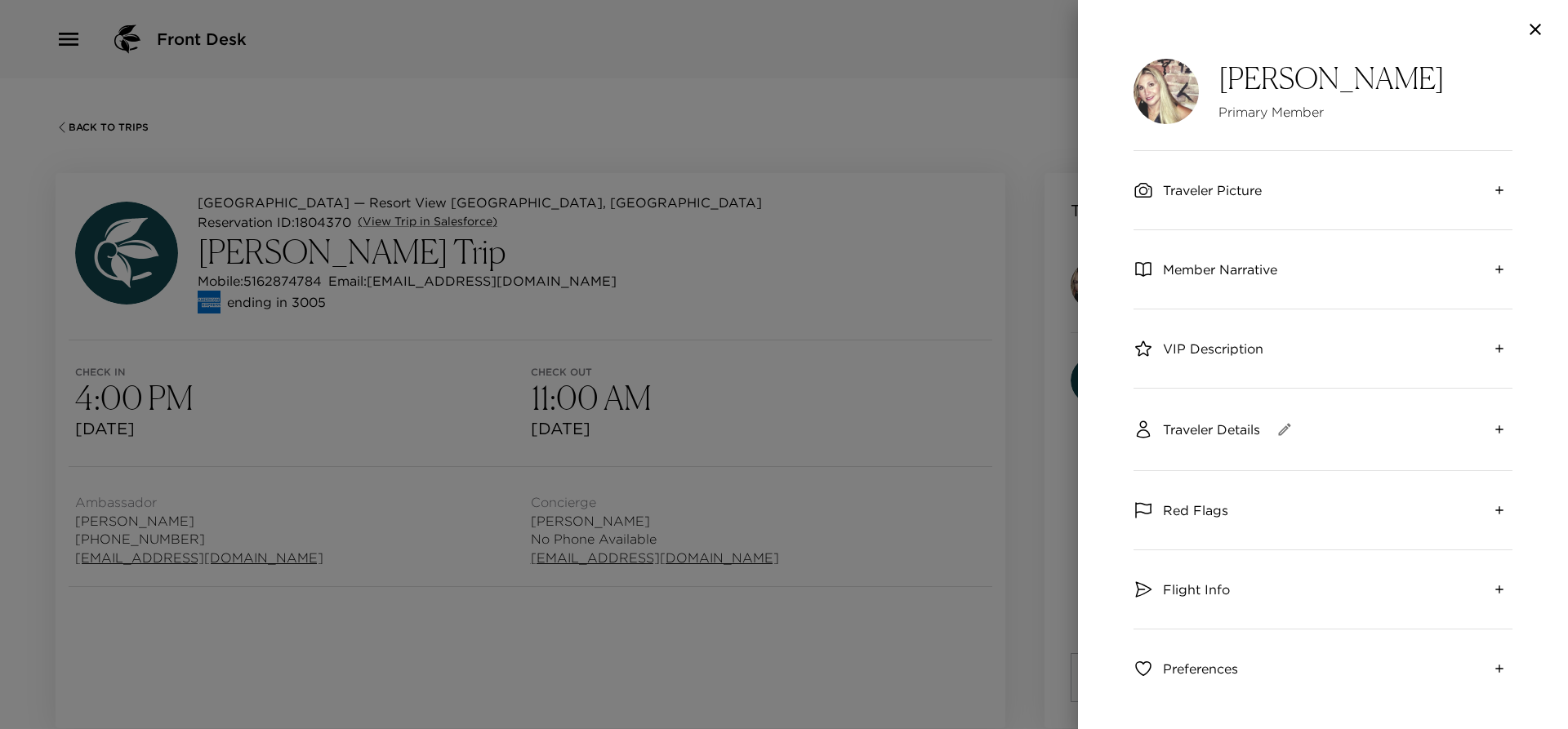
click at [1492, 429] on icon "expand" at bounding box center [1498, 429] width 13 height 13
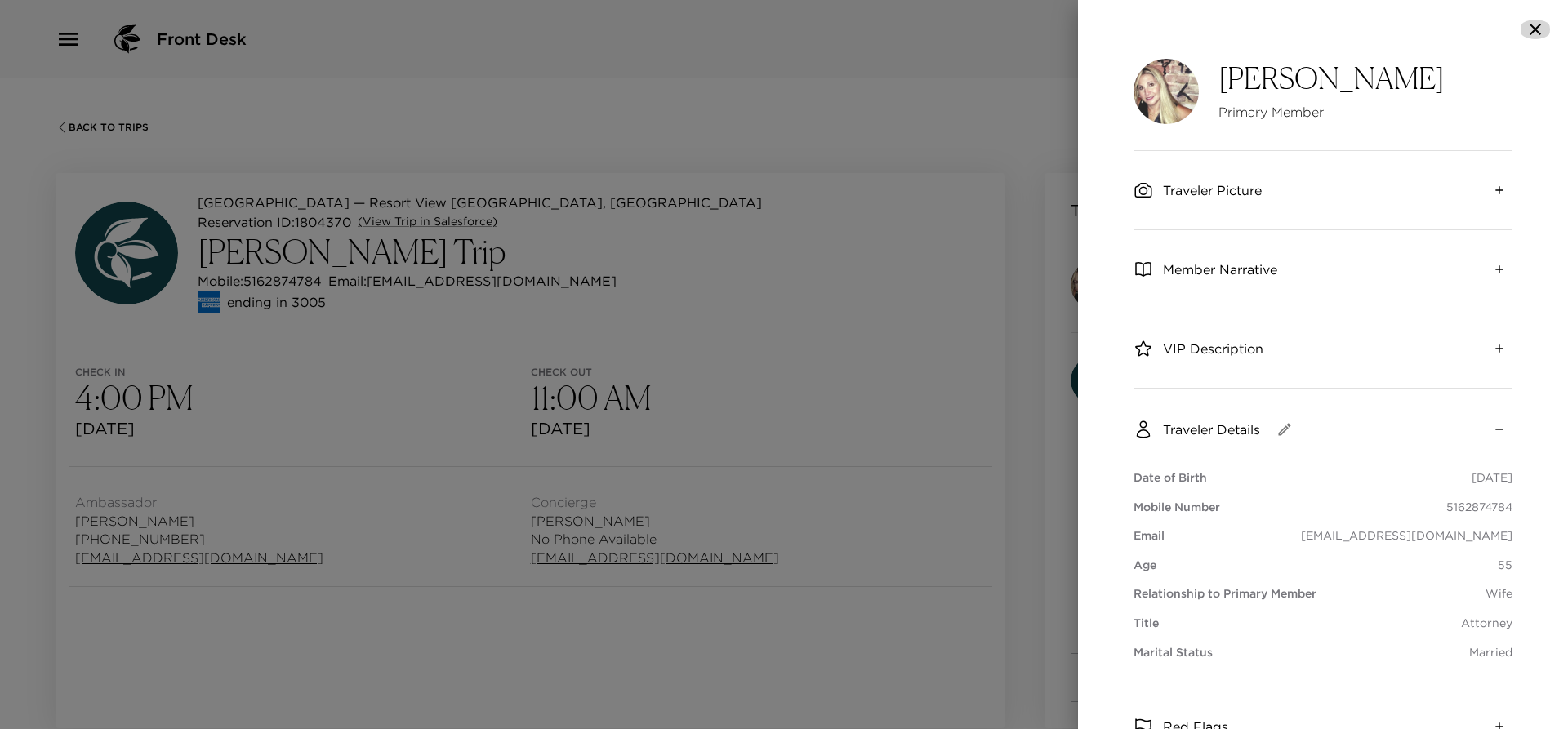
click at [1535, 30] on icon "button" at bounding box center [1534, 29] width 11 height 11
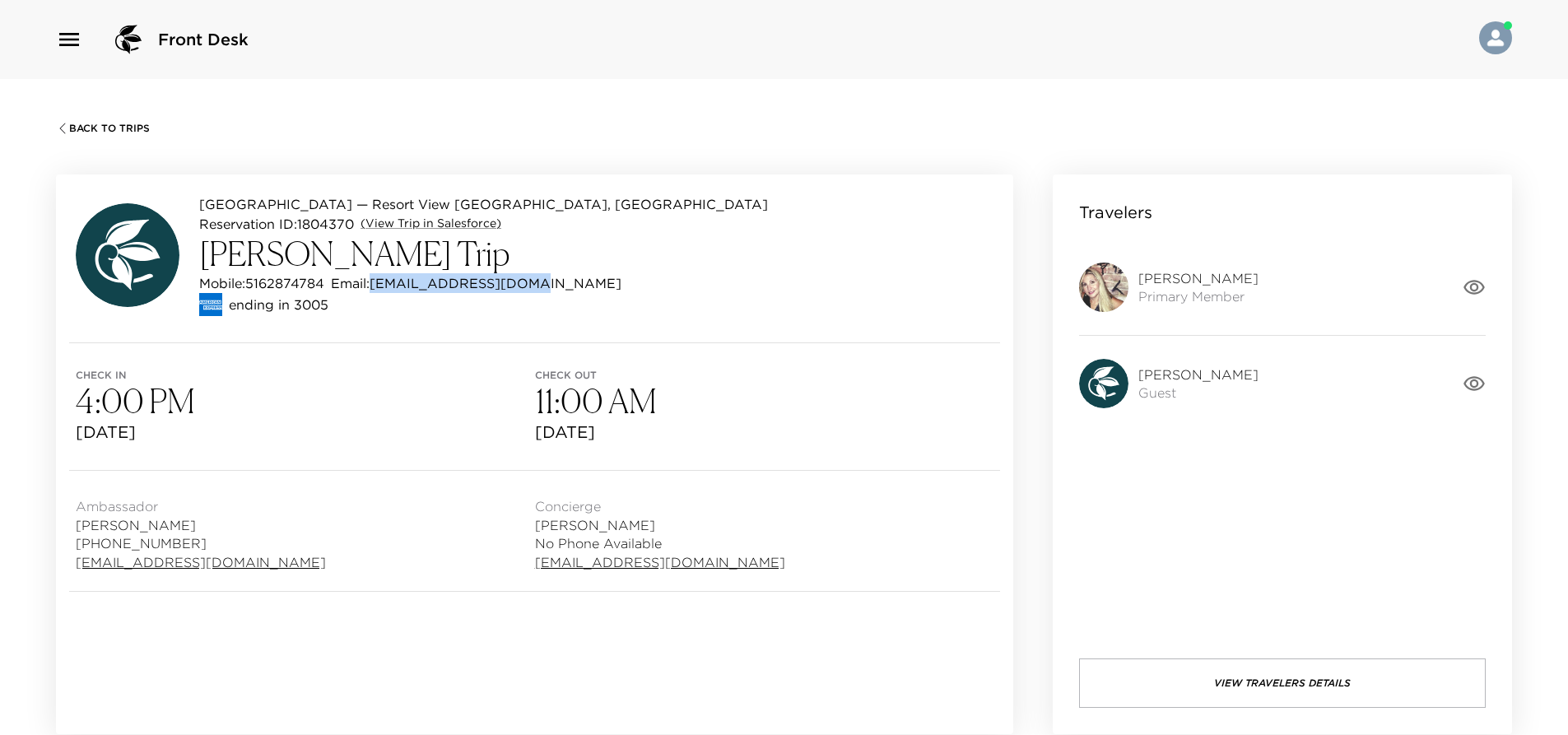
drag, startPoint x: 514, startPoint y: 282, endPoint x: 379, endPoint y: 283, distance: 135.0
click at [379, 283] on p "Email: elizaesq@verizon.net" at bounding box center [476, 283] width 291 height 20
click at [350, 287] on p "Email: elizaesq@verizon.net" at bounding box center [476, 283] width 291 height 20
drag, startPoint x: 325, startPoint y: 282, endPoint x: 252, endPoint y: 286, distance: 73.1
click at [252, 286] on p "Mobile: 5162874784" at bounding box center [261, 283] width 125 height 20
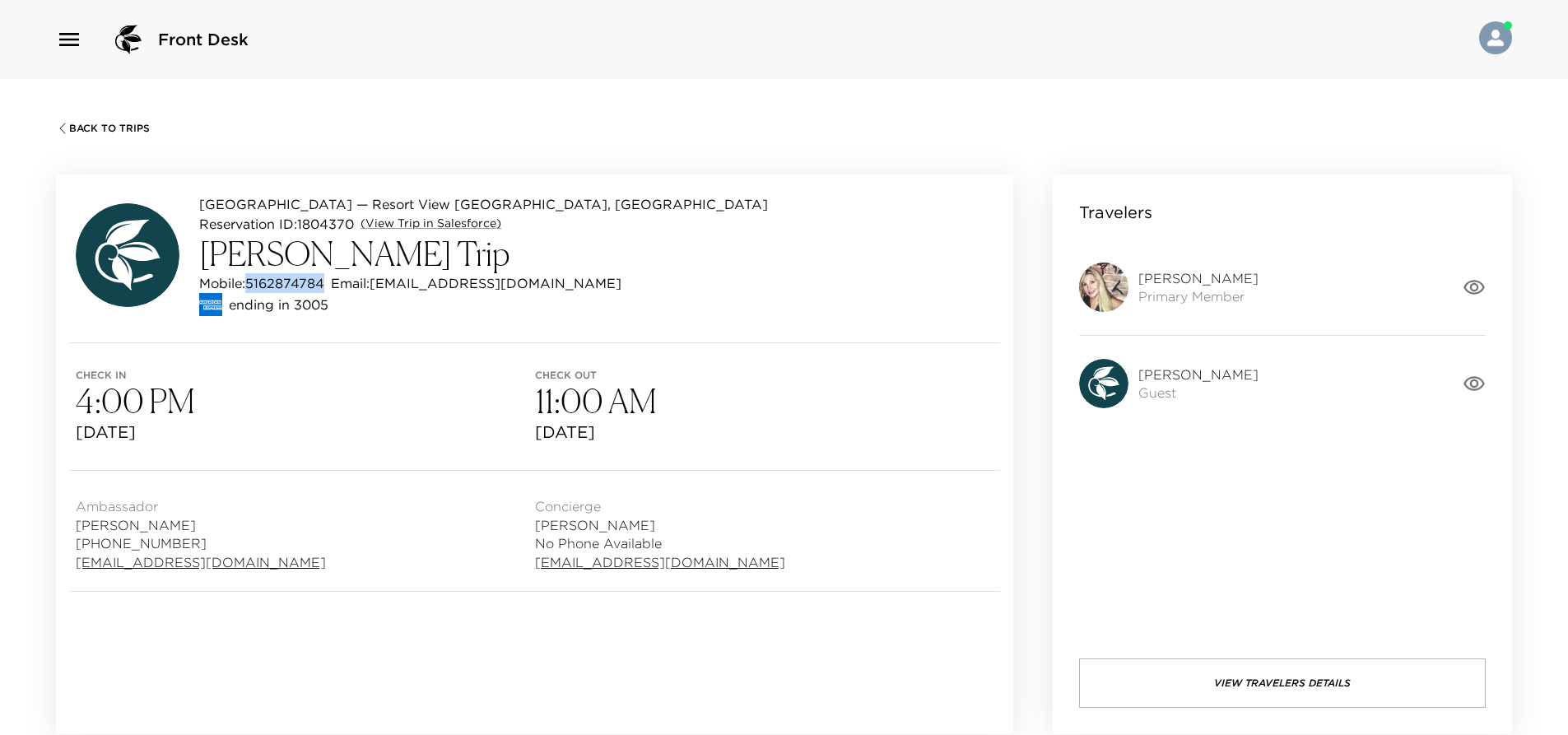
copy p "5162874784"
click at [384, 311] on div "ending in 3005" at bounding box center [484, 304] width 569 height 23
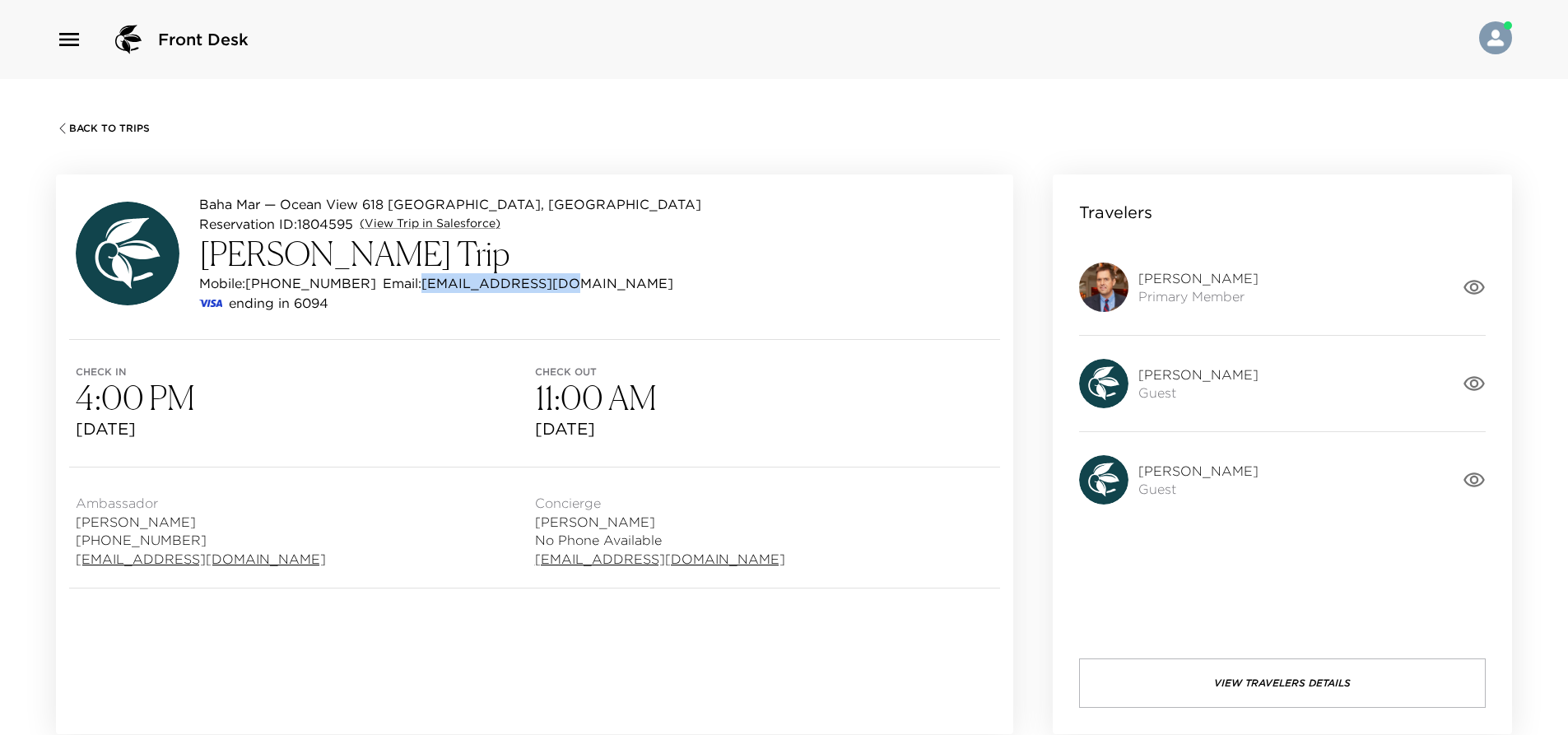
drag, startPoint x: 532, startPoint y: 283, endPoint x: 406, endPoint y: 286, distance: 126.0
click at [406, 286] on p "Email: vinnie@chat4ai.com" at bounding box center [528, 283] width 291 height 20
copy p "vinnie@chat4ai.com"
click at [659, 292] on div "Baha Mar — Ocean View 618 Nassau, Bahamas Reservation ID: 1804595 (View Trip in…" at bounding box center [534, 257] width 958 height 165
click at [496, 429] on span "Sun, Sep 14, 2025" at bounding box center [305, 429] width 460 height 23
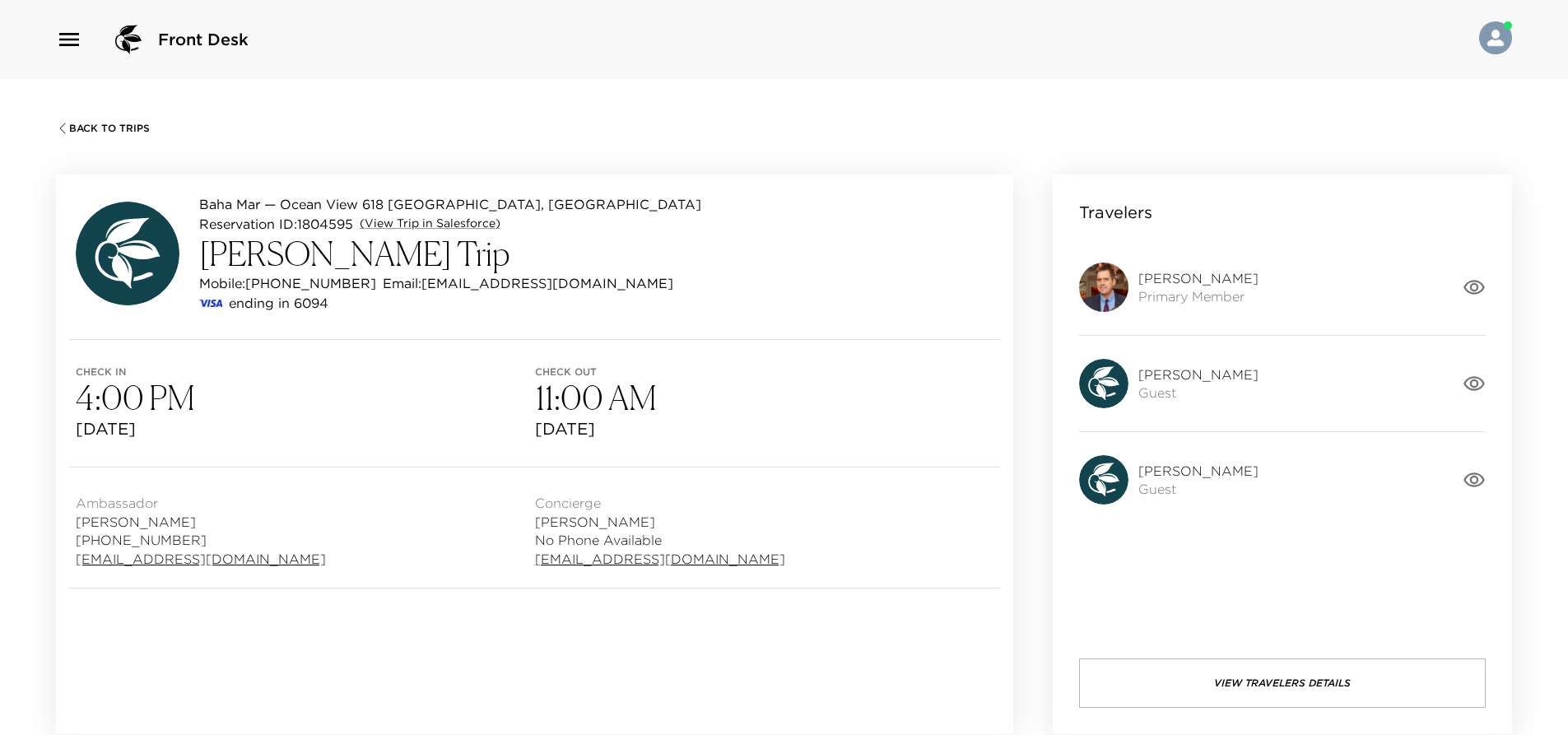
click at [1480, 290] on icon "button" at bounding box center [1474, 287] width 23 height 23
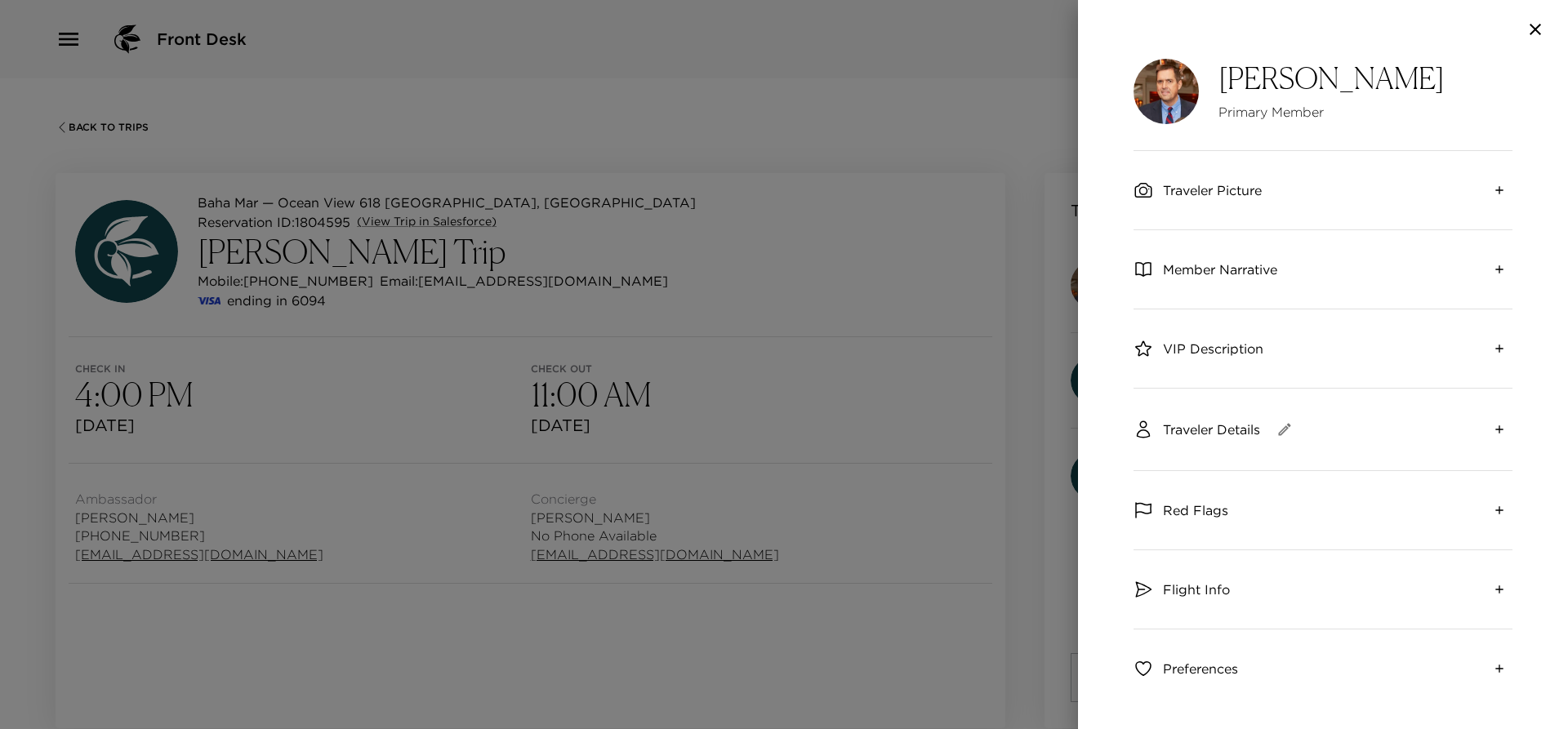
click at [1492, 190] on icon "expand" at bounding box center [1498, 190] width 13 height 13
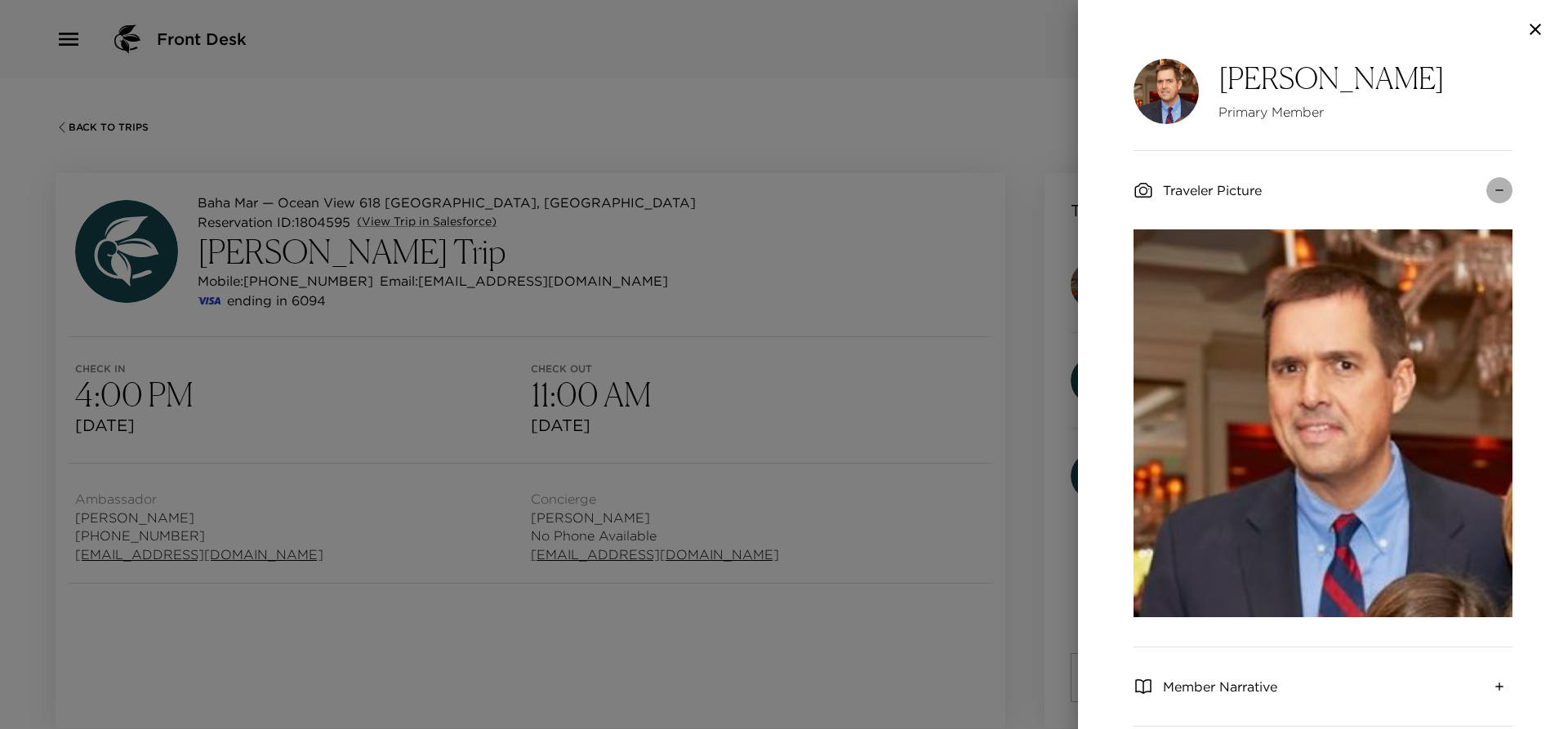
click at [1492, 190] on icon "collapse" at bounding box center [1498, 190] width 13 height 13
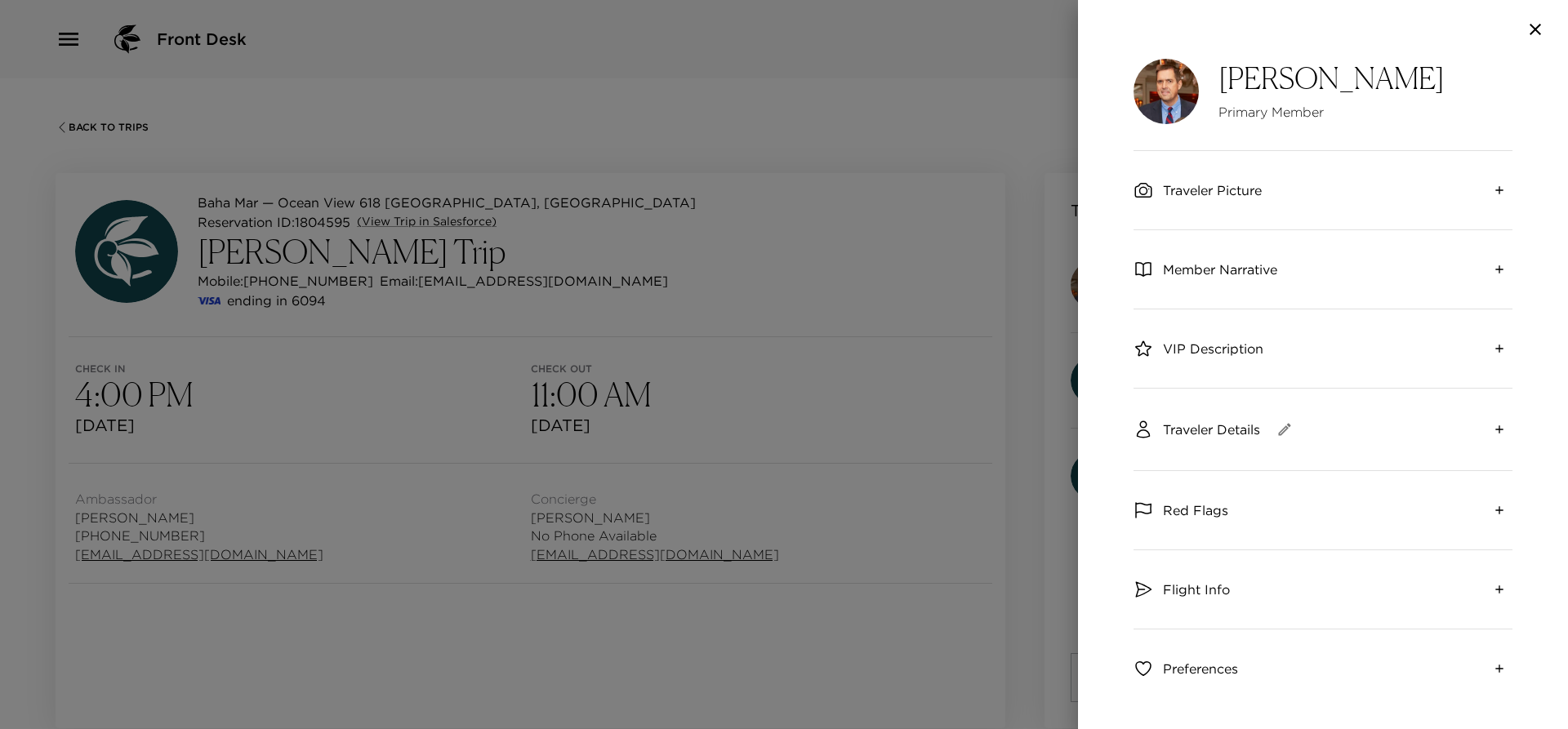
click at [1538, 38] on icon "button" at bounding box center [1535, 29] width 20 height 20
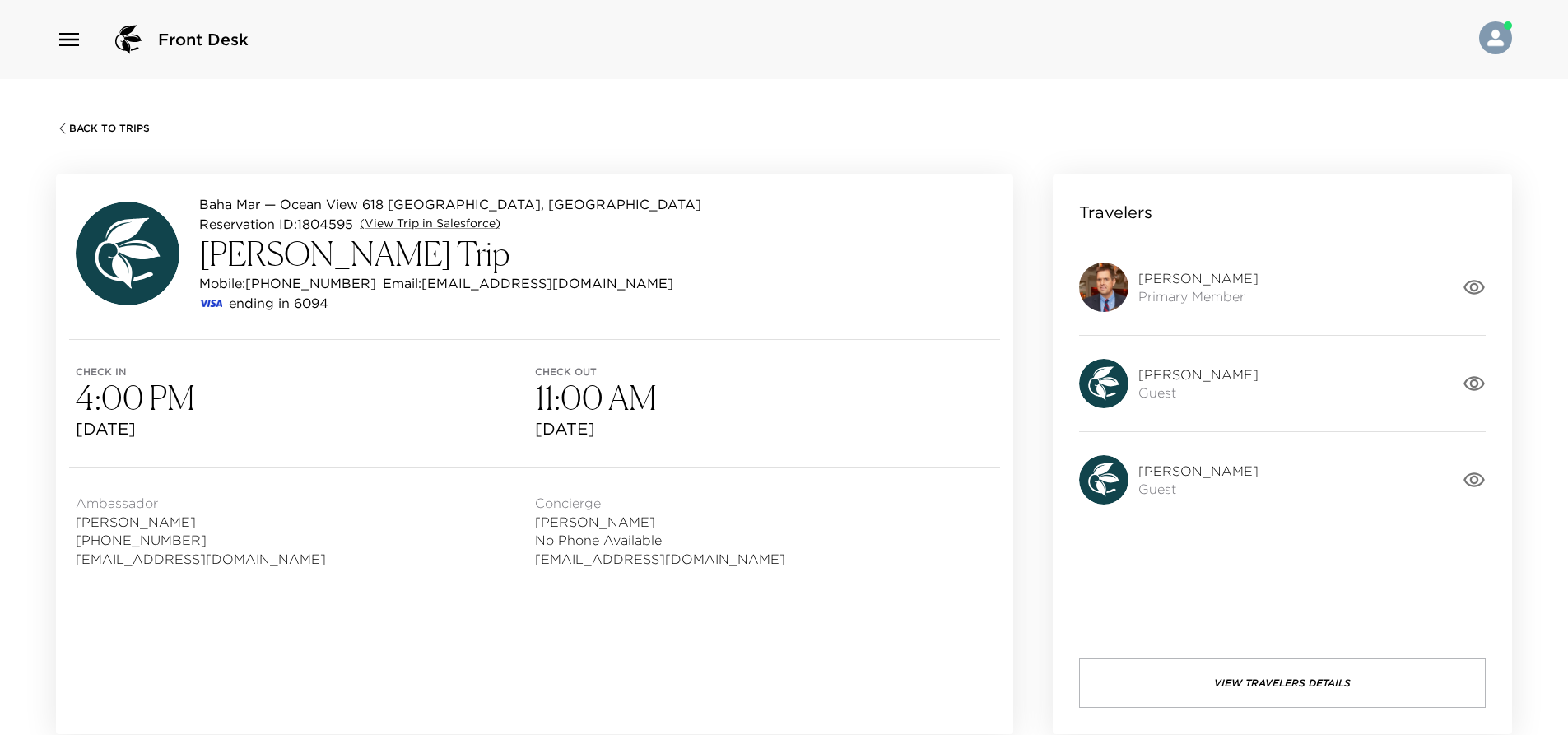
click at [421, 404] on h3 "4:00 PM" at bounding box center [305, 398] width 460 height 39
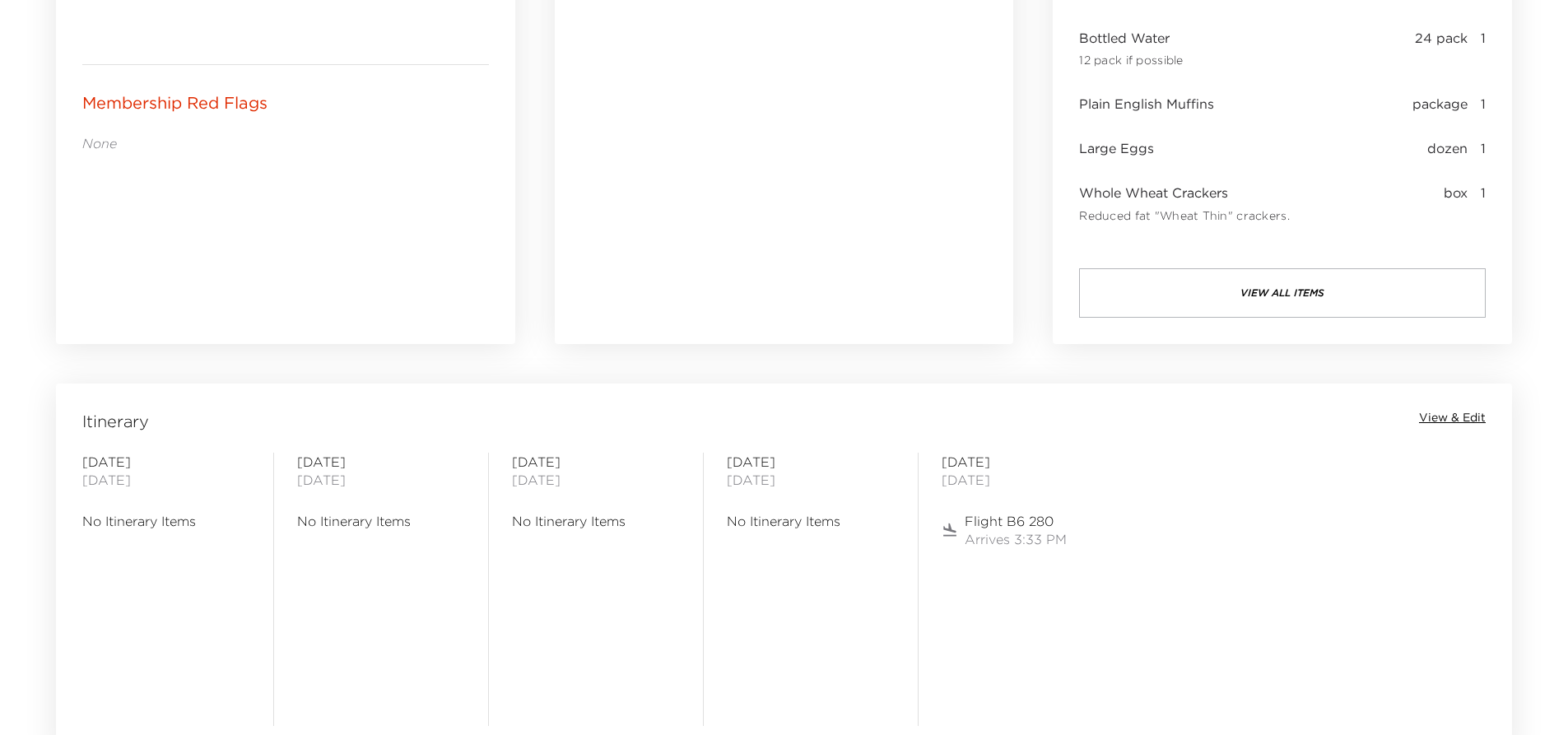
scroll to position [1070, 0]
